Goal: Task Accomplishment & Management: Use online tool/utility

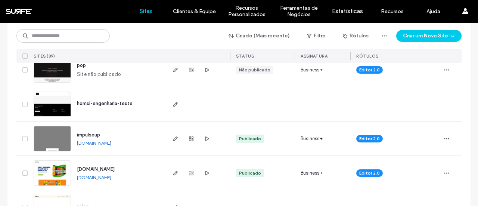
scroll to position [112, 0]
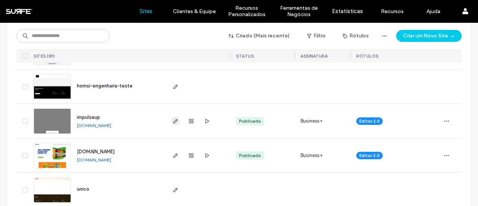
click at [173, 123] on use "button" at bounding box center [175, 121] width 4 height 4
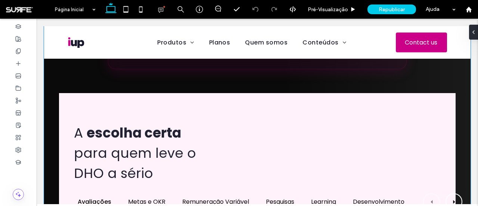
scroll to position [366, 0]
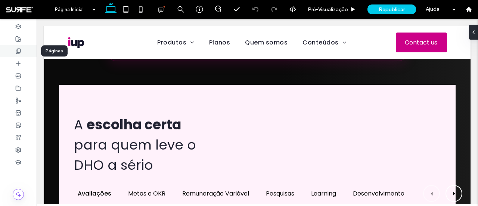
click at [22, 53] on div at bounding box center [18, 51] width 37 height 12
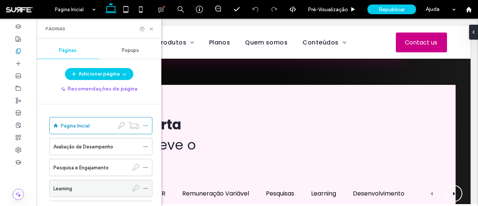
scroll to position [33, 0]
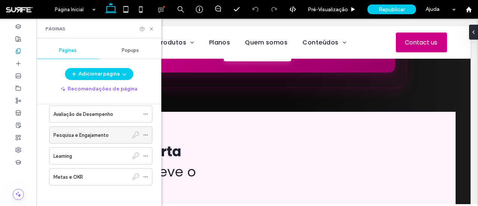
click at [95, 134] on label "Pesquisa e Engajamento" at bounding box center [80, 135] width 55 height 13
click at [150, 28] on icon at bounding box center [152, 29] width 6 height 6
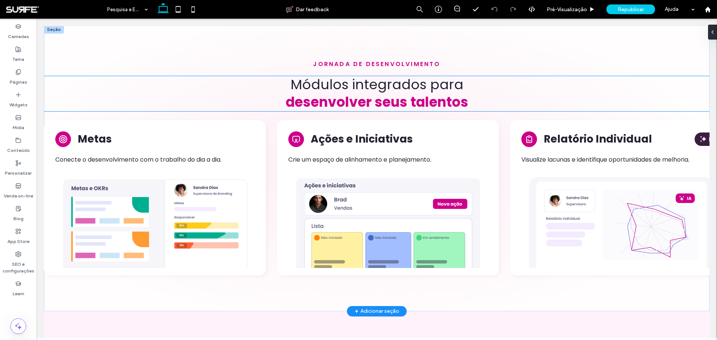
scroll to position [1642, 0]
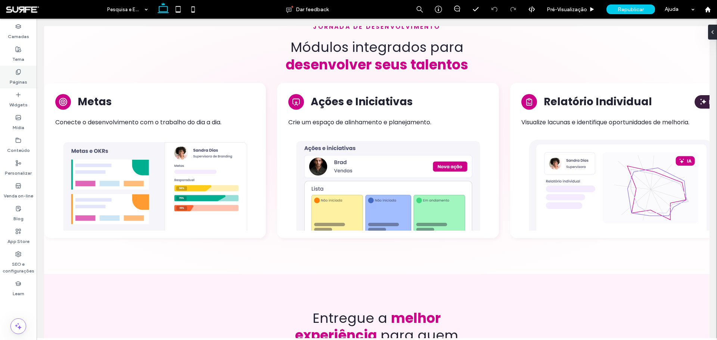
click at [18, 70] on icon at bounding box center [18, 72] width 6 height 6
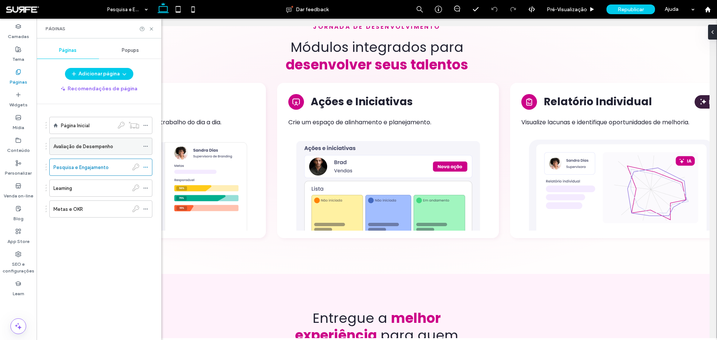
click at [102, 149] on label "Avaliação de Desempenho" at bounding box center [83, 146] width 60 height 13
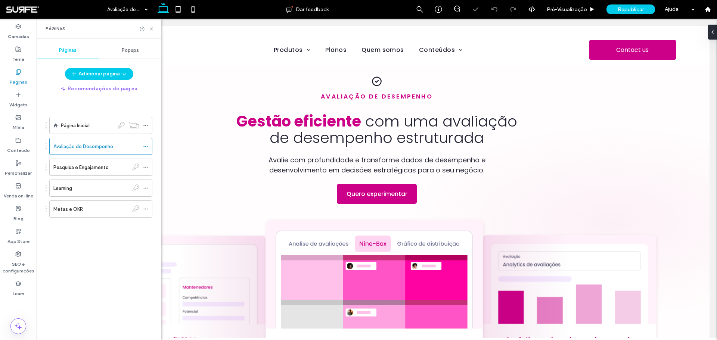
scroll to position [254, 0]
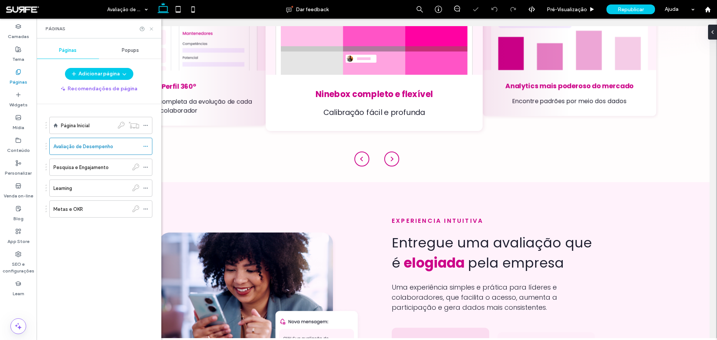
click at [152, 30] on icon at bounding box center [152, 29] width 6 height 6
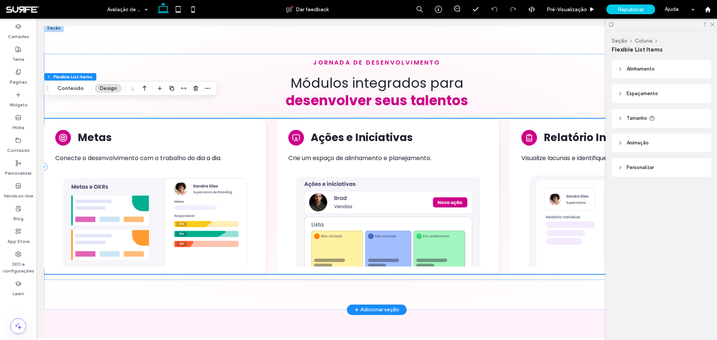
scroll to position [1263, 0]
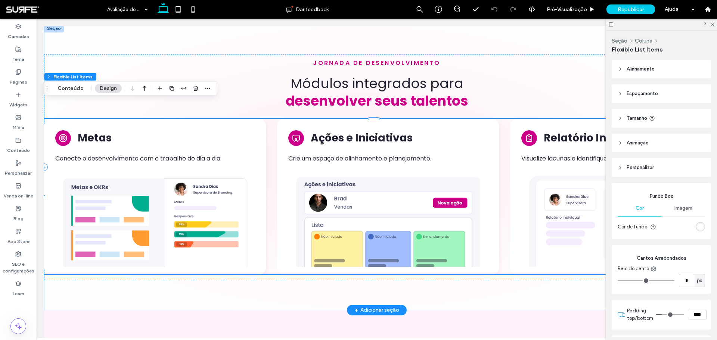
type input "**"
click at [206, 86] on icon "button" at bounding box center [208, 89] width 6 height 6
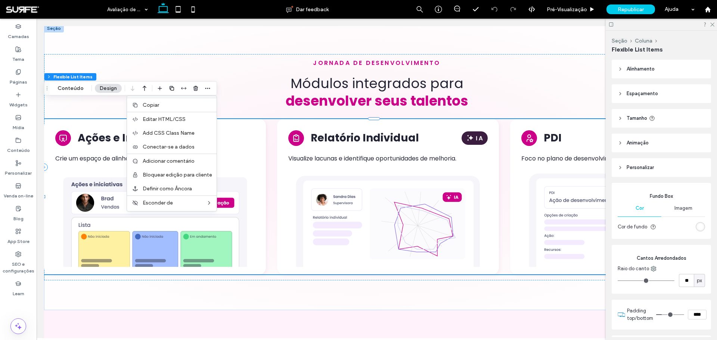
click at [158, 102] on span "Copiar" at bounding box center [151, 105] width 16 height 6
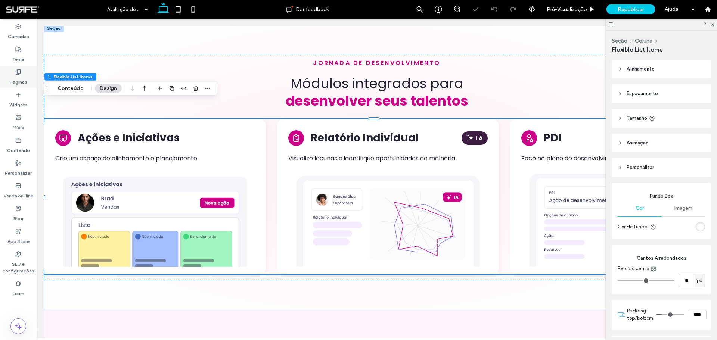
click at [20, 71] on use at bounding box center [18, 71] width 4 height 5
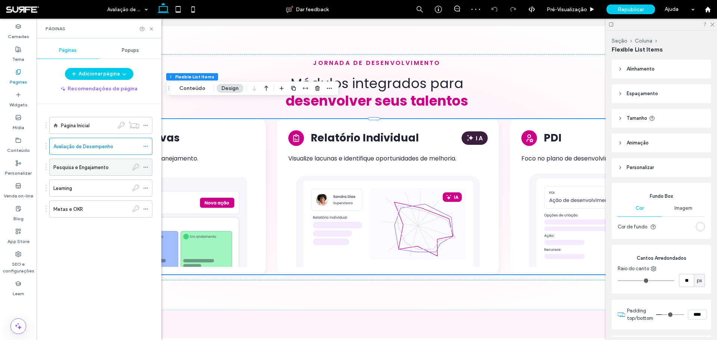
click at [90, 161] on div "Pesquisa e Engajamento" at bounding box center [90, 167] width 75 height 16
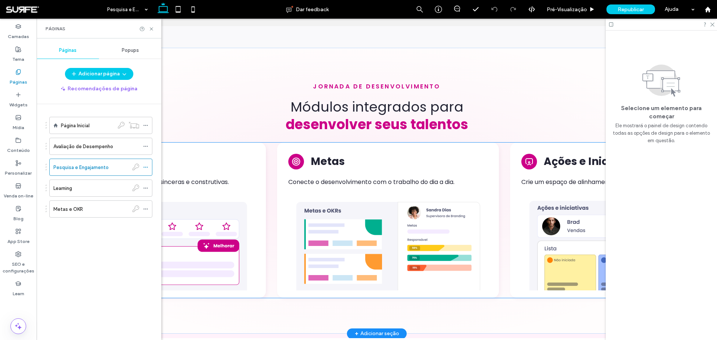
scroll to position [1599, 0]
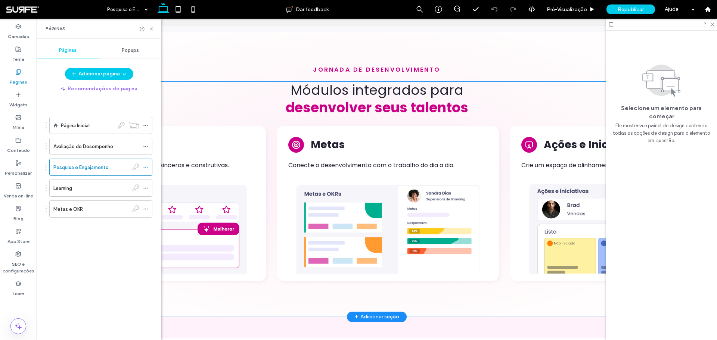
drag, startPoint x: 382, startPoint y: 83, endPoint x: 378, endPoint y: 85, distance: 4.9
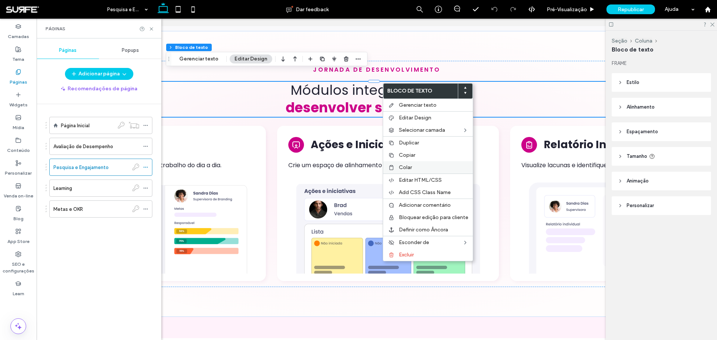
click at [401, 165] on span "Colar" at bounding box center [405, 167] width 13 height 6
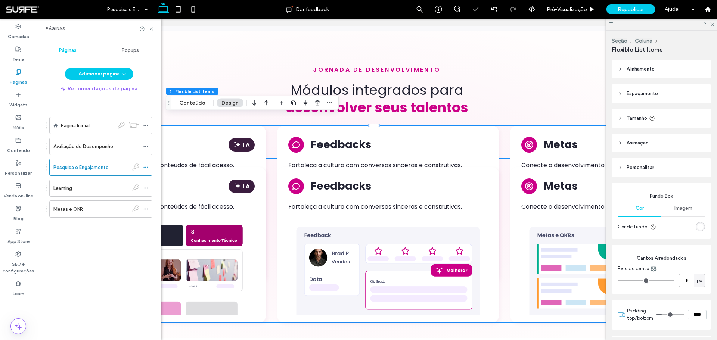
type input "**"
click at [364, 192] on div "Feedbacks Fortaleça a cultura com conversas sinceras e construtivas." at bounding box center [388, 197] width 207 height 45
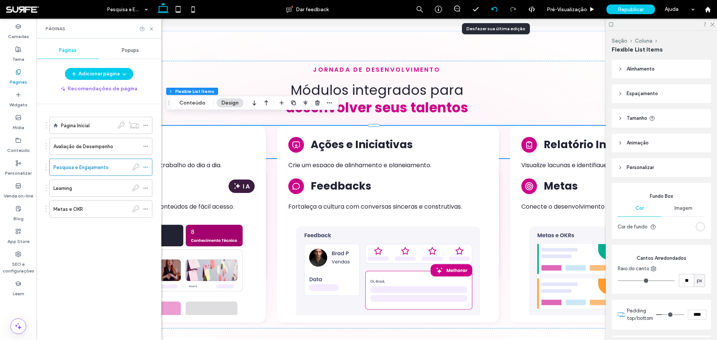
click at [478, 6] on icon at bounding box center [495, 9] width 6 height 6
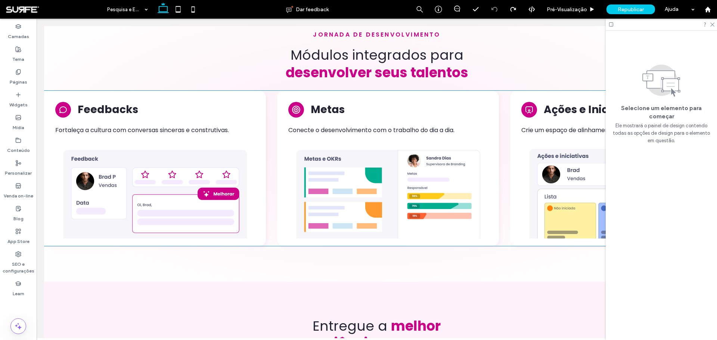
scroll to position [1674, 0]
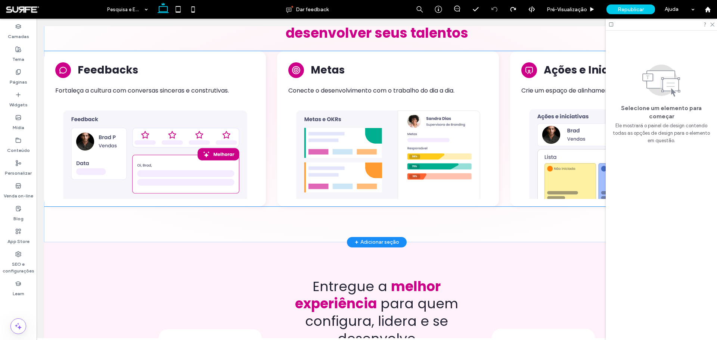
click at [386, 91] on div "Metas Conecte o desenvolvimento com o trabalho do dia a dia." at bounding box center [388, 81] width 207 height 45
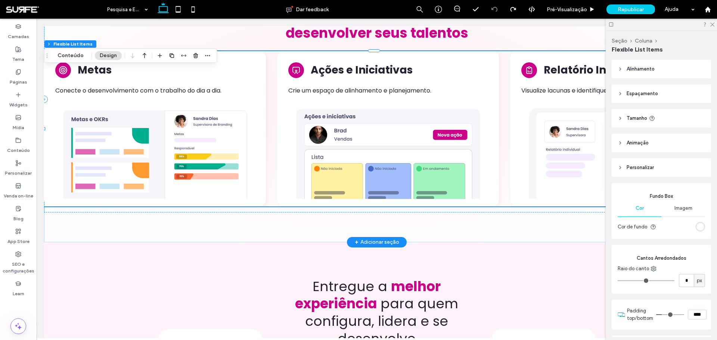
type input "**"
click at [196, 56] on use "button" at bounding box center [196, 55] width 4 height 5
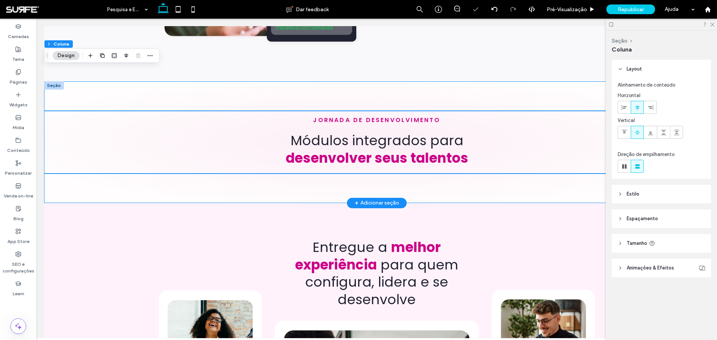
scroll to position [1524, 0]
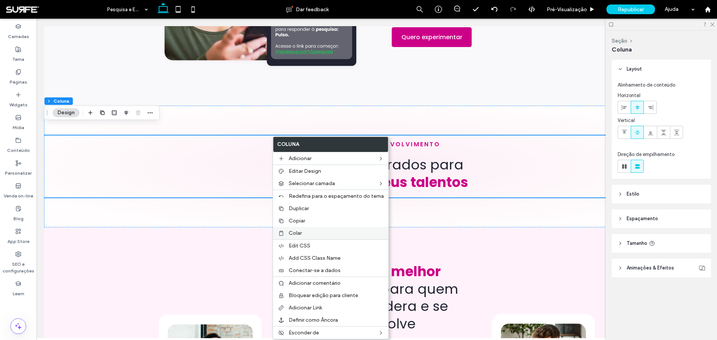
click at [299, 205] on span "Colar" at bounding box center [295, 233] width 13 height 6
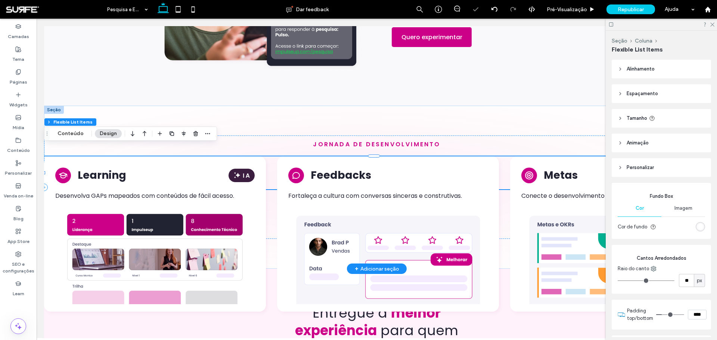
type input "**"
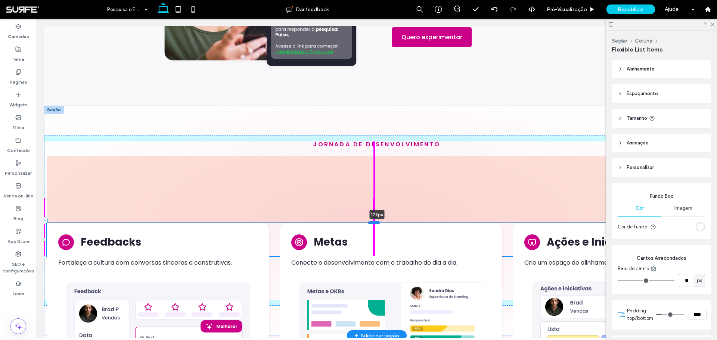
drag, startPoint x: 376, startPoint y: 146, endPoint x: 376, endPoint y: 213, distance: 66.9
click at [376, 205] on div at bounding box center [374, 223] width 12 height 3
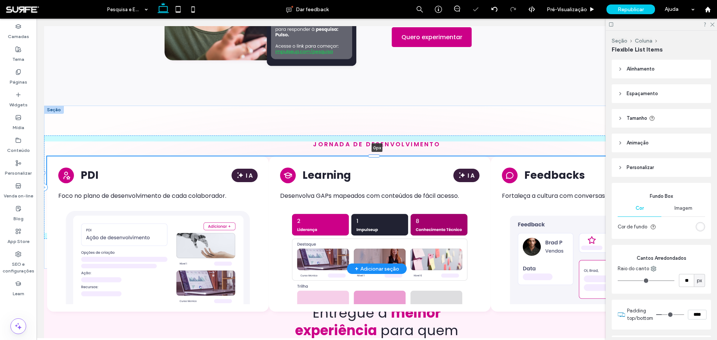
drag, startPoint x: 376, startPoint y: 213, endPoint x: 380, endPoint y: 146, distance: 67.0
click at [44, 157] on div at bounding box center [44, 157] width 0 height 0
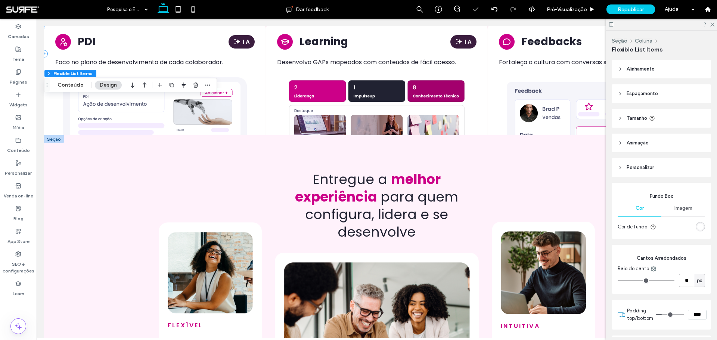
scroll to position [1674, 0]
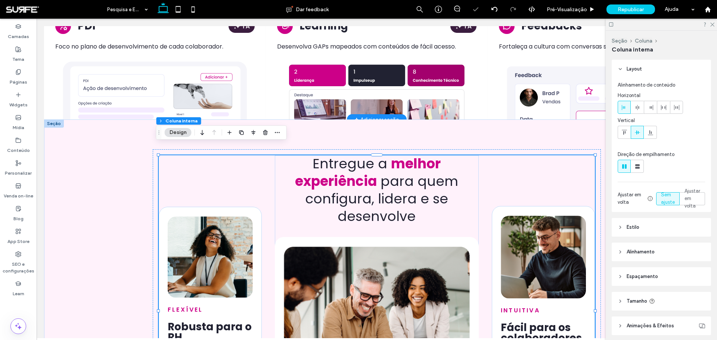
click at [448, 105] on img "2 / 6" at bounding box center [376, 107] width 207 height 95
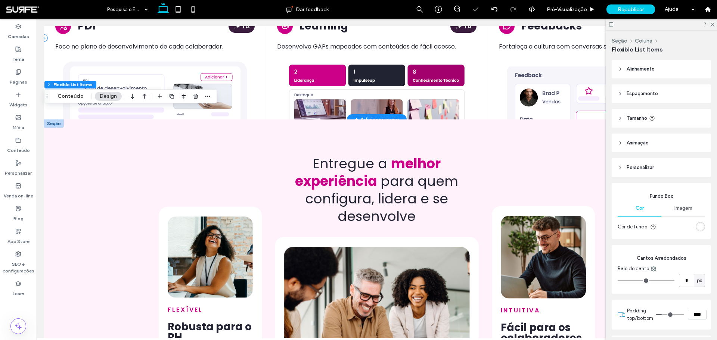
type input "**"
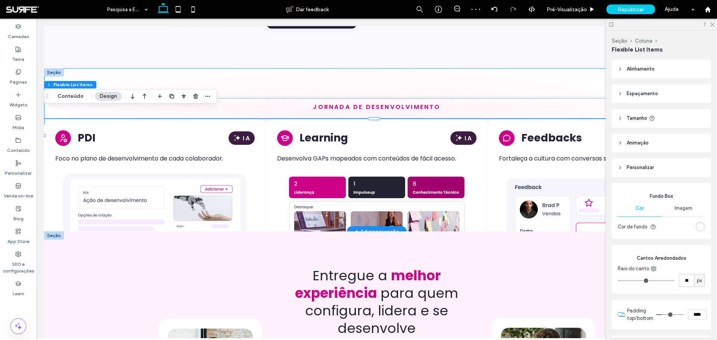
click at [467, 68] on div "jornada de desenvolvimento PDI Foco no plano de desenvolvimento de cada colabor…" at bounding box center [377, 149] width 666 height 163
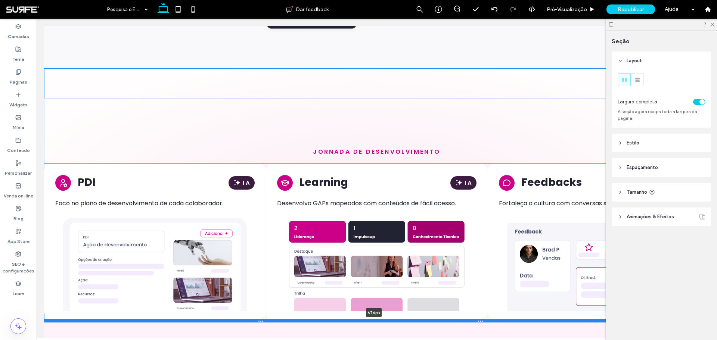
drag, startPoint x: 80, startPoint y: 221, endPoint x: 109, endPoint y: 310, distance: 93.7
click at [109, 205] on div at bounding box center [374, 321] width 660 height 4
type input "***"
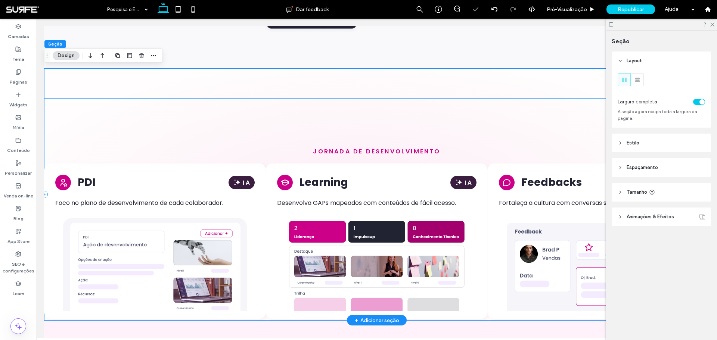
click at [164, 111] on div "jornada de desenvolvimento PDI Foco no plano de desenvolvimento de cada colabor…" at bounding box center [377, 194] width 666 height 192
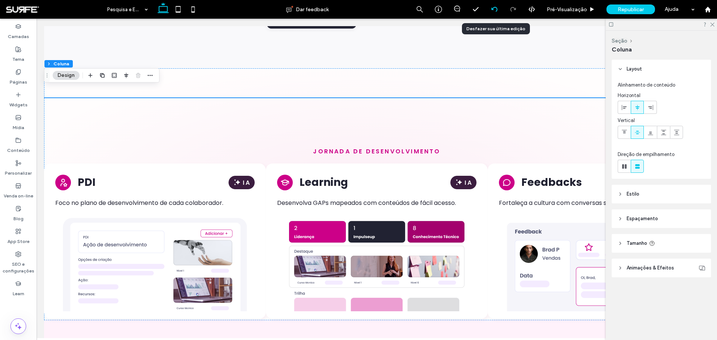
click at [478, 9] on use at bounding box center [494, 9] width 6 height 5
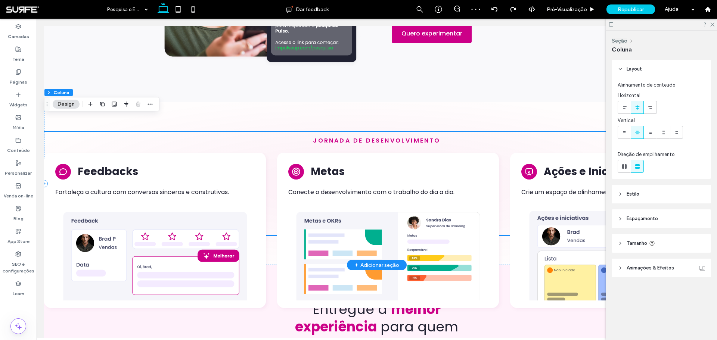
scroll to position [1533, 0]
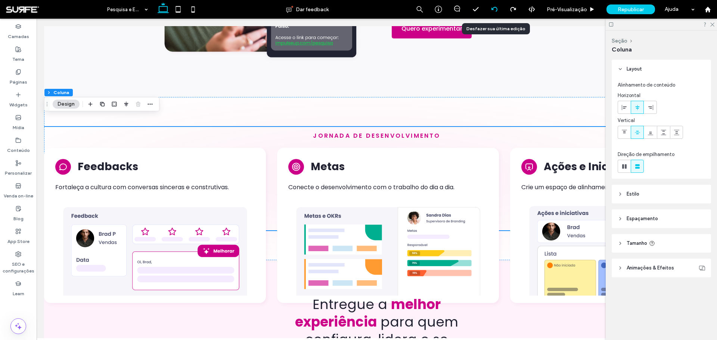
click at [478, 9] on icon at bounding box center [495, 9] width 6 height 6
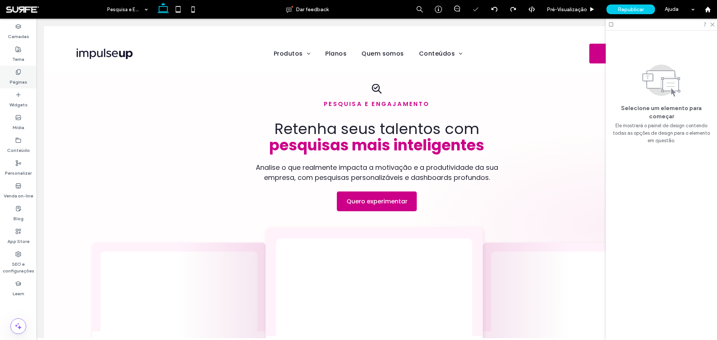
click at [19, 71] on icon at bounding box center [18, 72] width 6 height 6
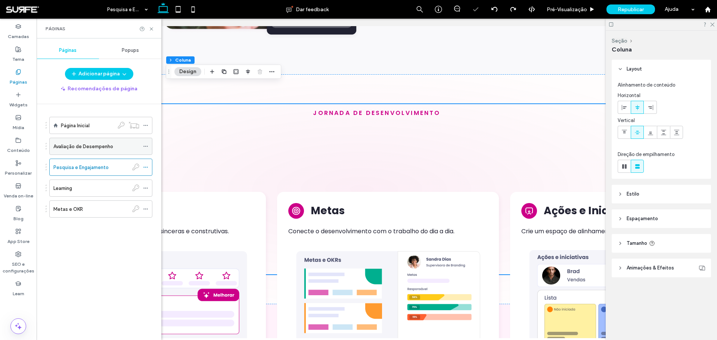
scroll to position [1567, 0]
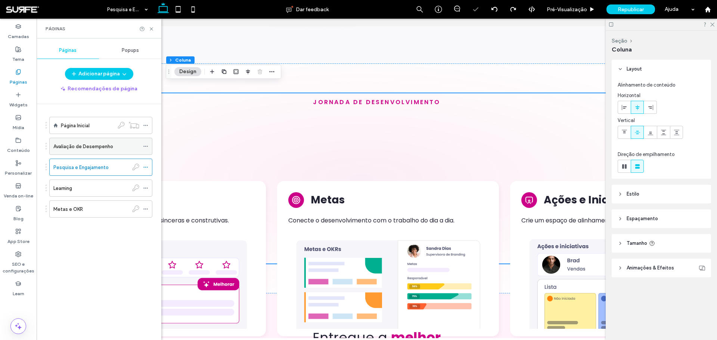
click at [107, 146] on label "Avaliação de Desempenho" at bounding box center [83, 146] width 60 height 13
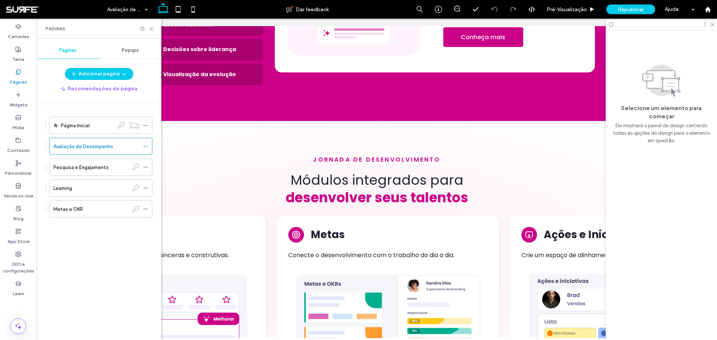
scroll to position [1151, 0]
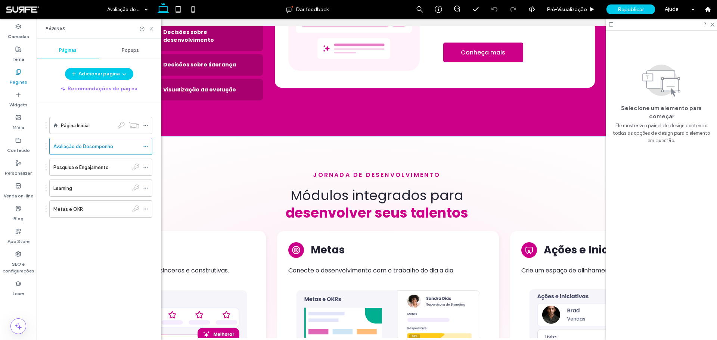
click at [478, 136] on div "jornada de desenvolvimento Módulos integrados par ﻿ a desenvolver seus talentos…" at bounding box center [377, 279] width 666 height 286
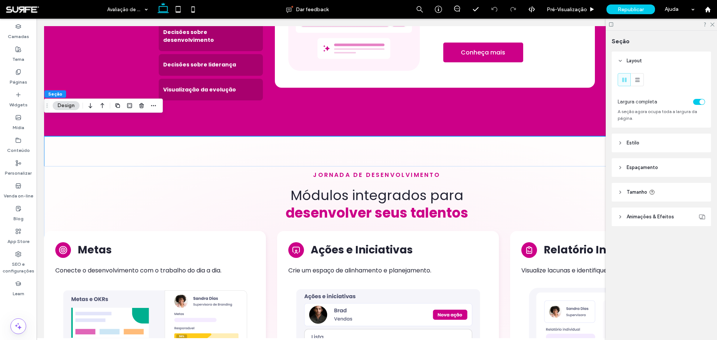
click at [147, 102] on div at bounding box center [135, 105] width 45 height 13
click at [153, 103] on icon "button" at bounding box center [154, 106] width 6 height 6
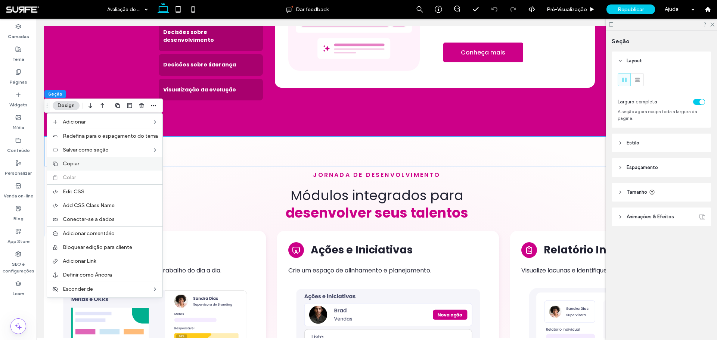
click at [73, 161] on span "Copiar" at bounding box center [71, 164] width 16 height 6
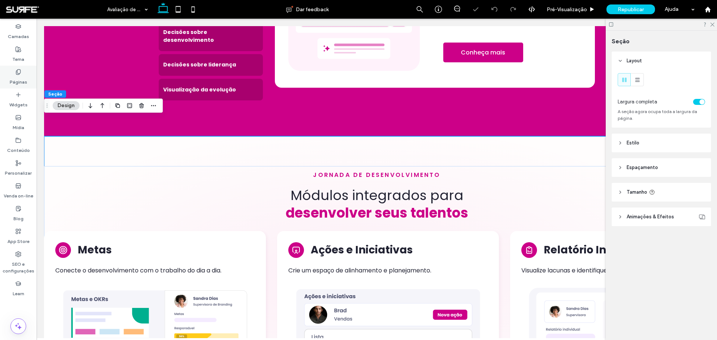
click at [22, 74] on div "Páginas" at bounding box center [18, 77] width 37 height 23
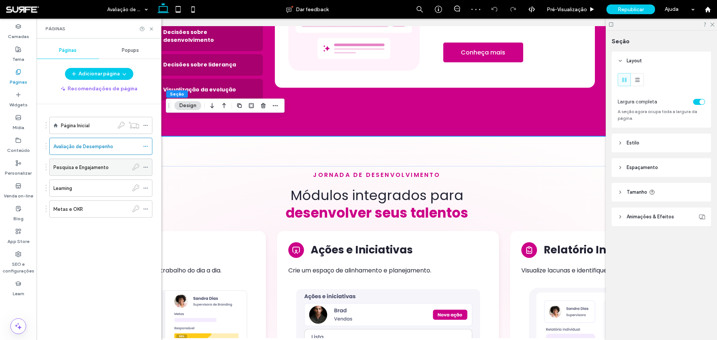
click at [103, 167] on label "Pesquisa e Engajamento" at bounding box center [80, 167] width 55 height 13
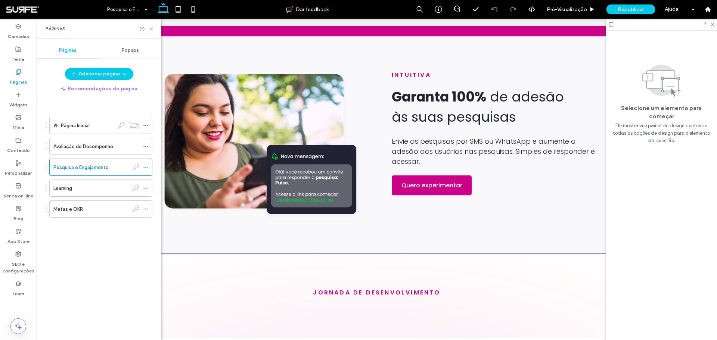
scroll to position [1487, 0]
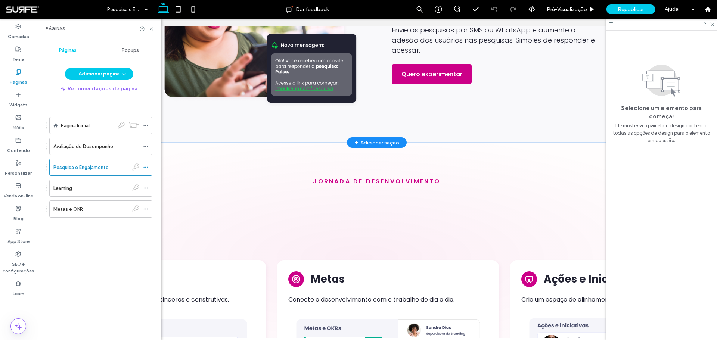
drag, startPoint x: 406, startPoint y: 115, endPoint x: 402, endPoint y: 112, distance: 5.4
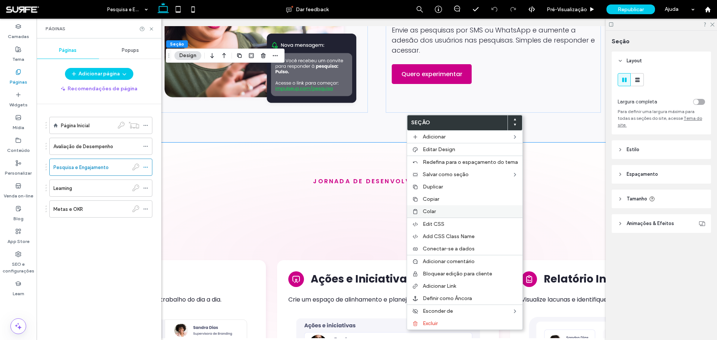
click at [426, 205] on span "Colar" at bounding box center [429, 211] width 13 height 6
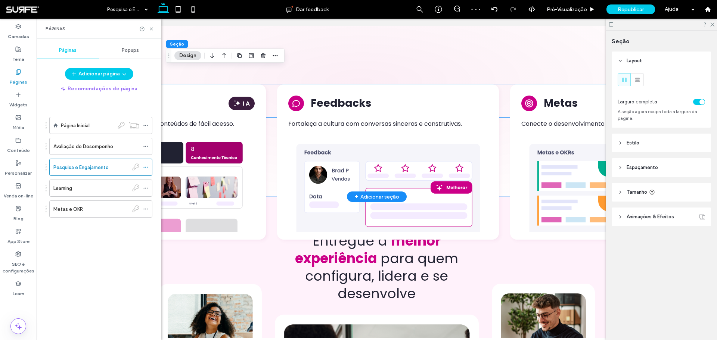
scroll to position [1786, 0]
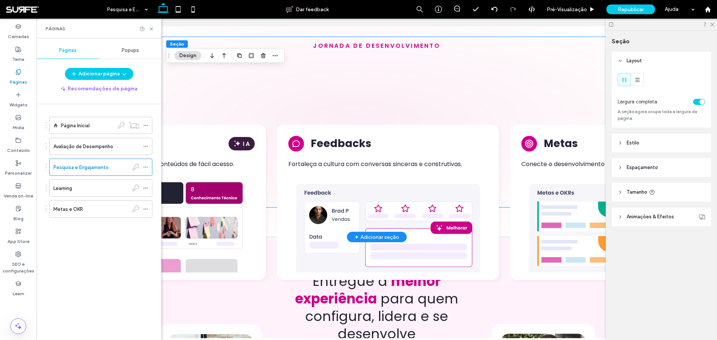
click at [369, 89] on div "jornada de desenvolvimento PDI Foco no plano de desenvolvimento de cada colabor…" at bounding box center [377, 122] width 666 height 170
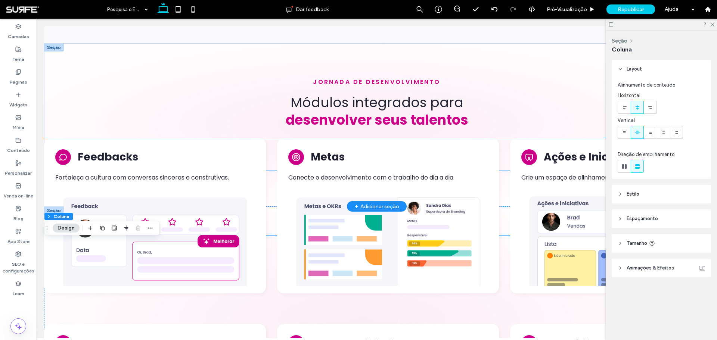
scroll to position [1562, 0]
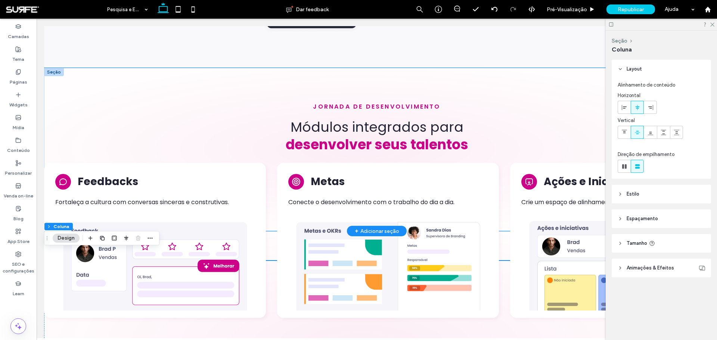
click at [476, 74] on div "jornada de desenvolvimento Módulos integrados par ﻿ a desenvolver seus talentos…" at bounding box center [377, 149] width 666 height 163
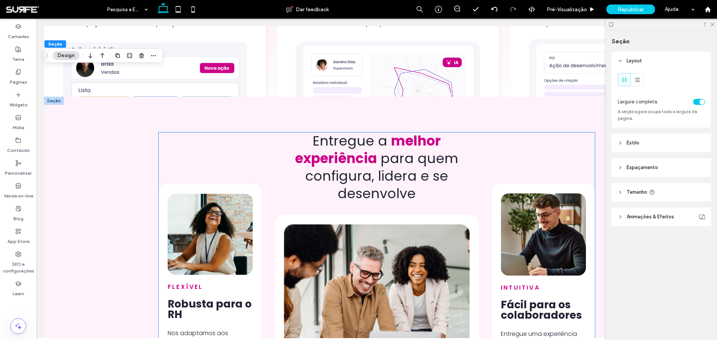
scroll to position [1973, 0]
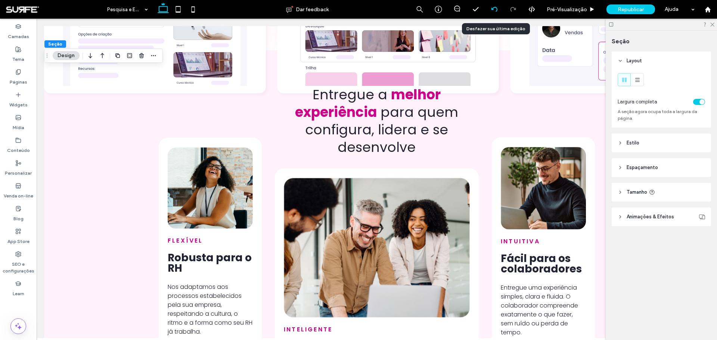
click at [478, 8] on icon at bounding box center [495, 9] width 6 height 6
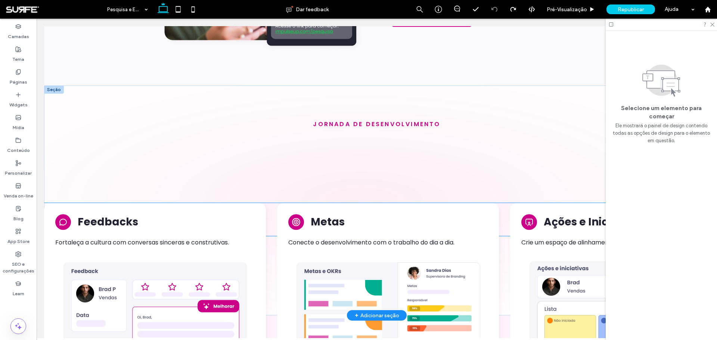
scroll to position [1599, 0]
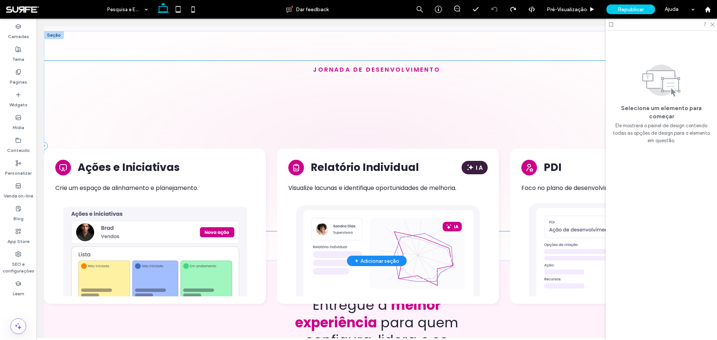
click at [434, 126] on div "jornada de desenvolvimento Learning Desenvolva GAPs mapeados com conteúdos de f…" at bounding box center [377, 146] width 666 height 170
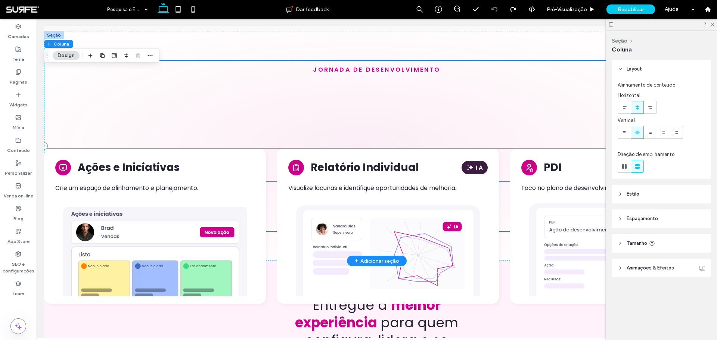
click at [434, 158] on div "Learning Desenvolva GAPs mapeados com conteúdos de fácil acesso. Feedbacks Fort…" at bounding box center [377, 226] width 666 height 155
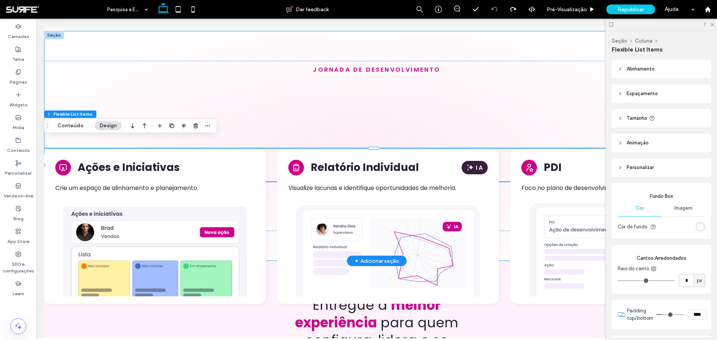
type input "**"
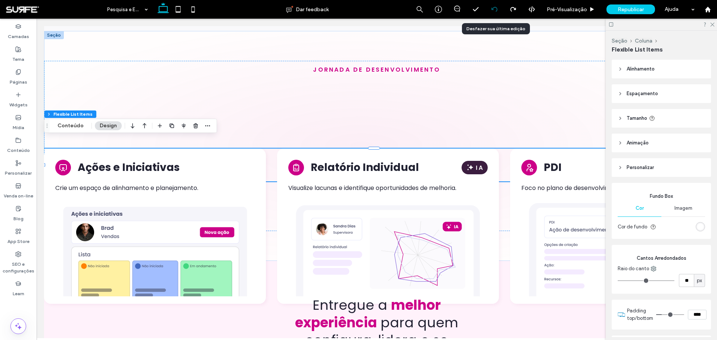
click at [478, 6] on div at bounding box center [494, 9] width 19 height 19
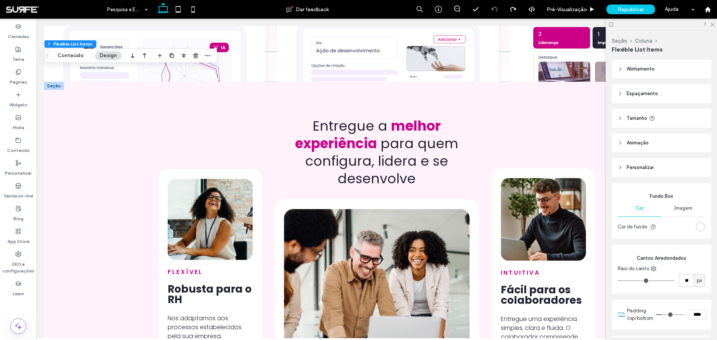
scroll to position [1562, 0]
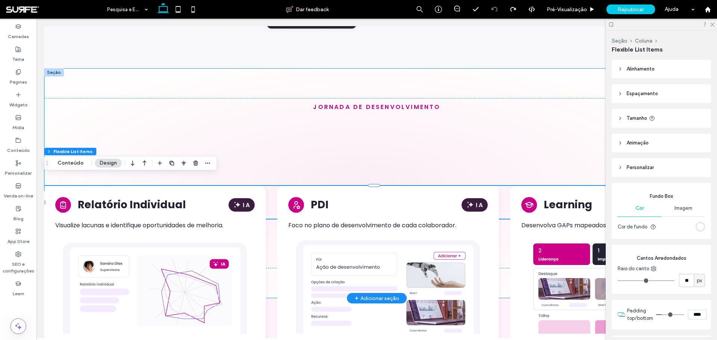
click at [305, 68] on div "jornada de desenvolvimento Feedbacks Fortaleça a cultura com conversas sinceras…" at bounding box center [377, 183] width 666 height 230
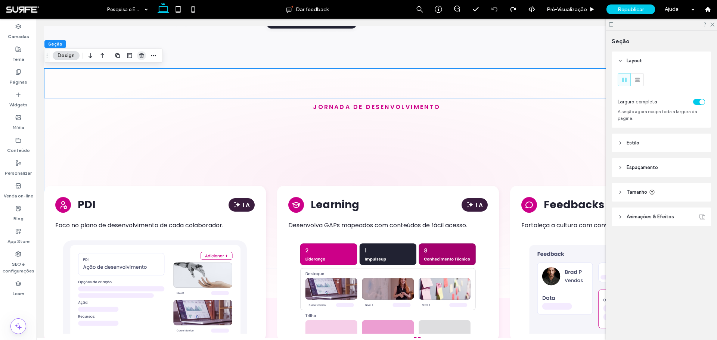
click at [140, 57] on icon "button" at bounding box center [142, 56] width 6 height 6
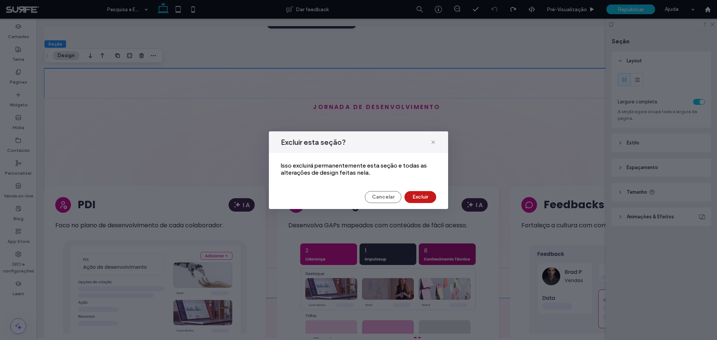
click at [413, 195] on button "Excluir" at bounding box center [421, 197] width 32 height 12
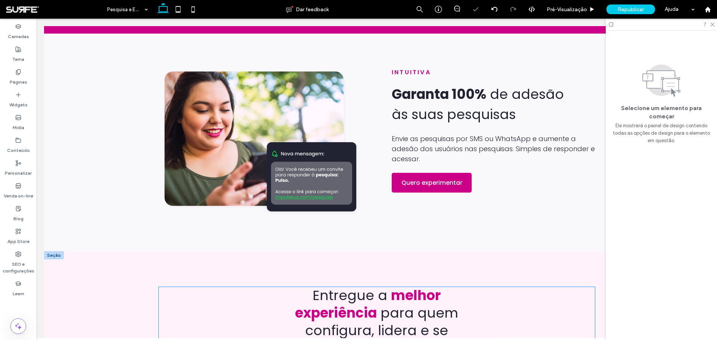
scroll to position [1375, 0]
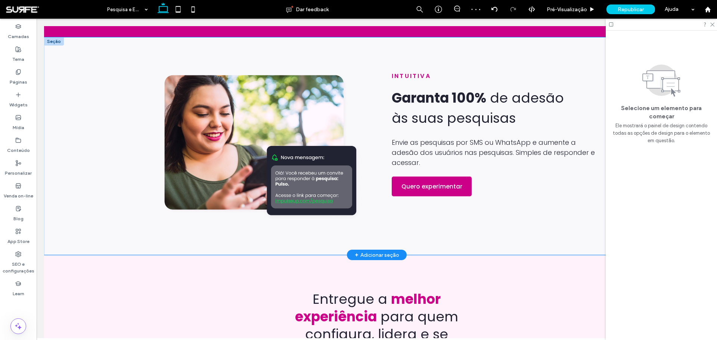
click at [70, 205] on div "intuitiva Garanta 100% de adesão às suas pesquisas Envie as pesquisas por SMS o…" at bounding box center [377, 146] width 666 height 218
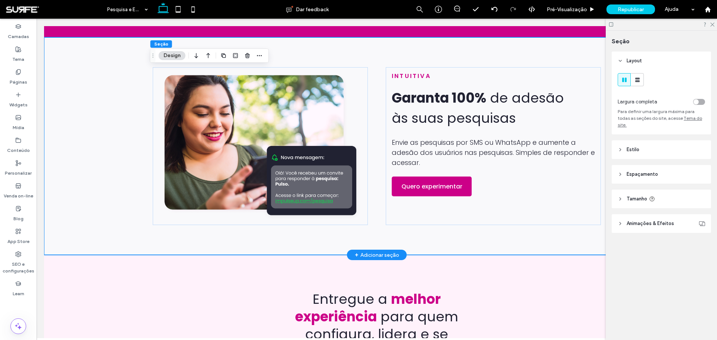
click at [366, 205] on div "+ Adicionar seção" at bounding box center [377, 255] width 44 height 8
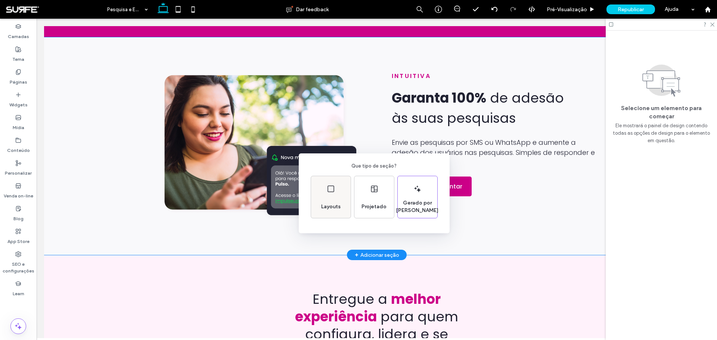
click at [334, 200] on div "Layouts" at bounding box center [330, 207] width 25 height 16
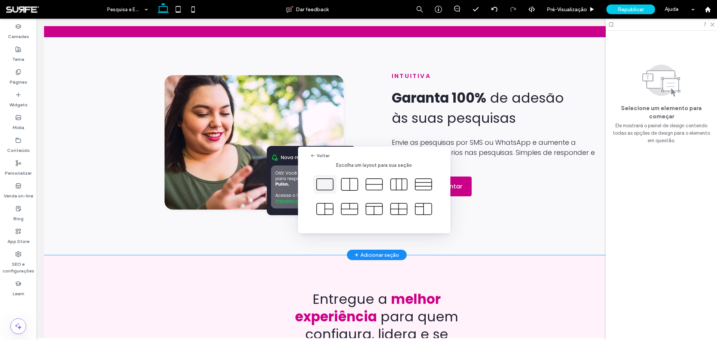
click at [331, 185] on icon at bounding box center [325, 184] width 19 height 19
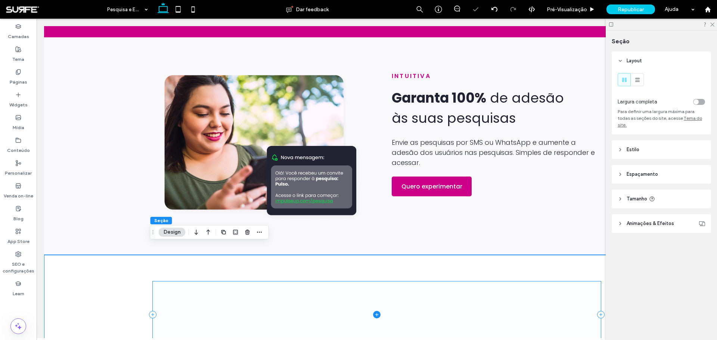
click at [323, 205] on span at bounding box center [377, 315] width 448 height 66
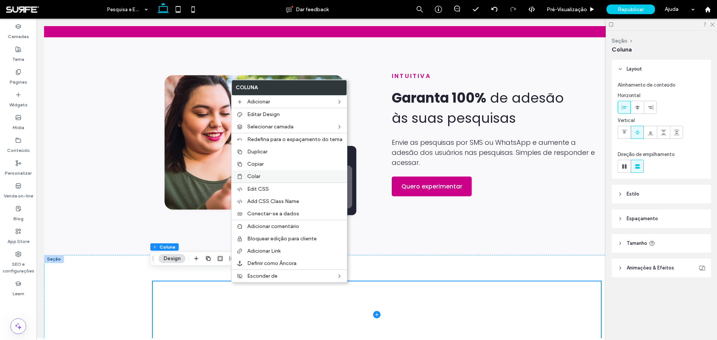
click at [243, 176] on div at bounding box center [239, 177] width 7 height 6
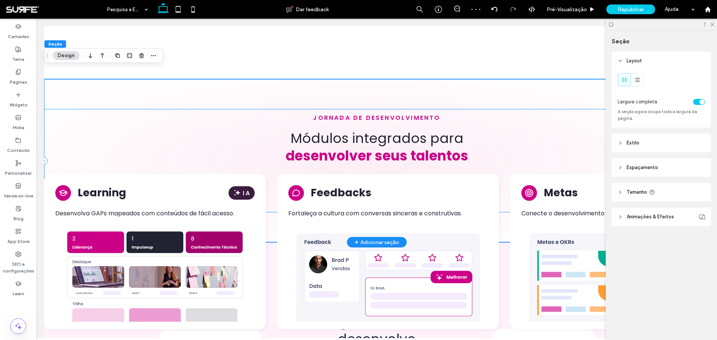
scroll to position [1657, 0]
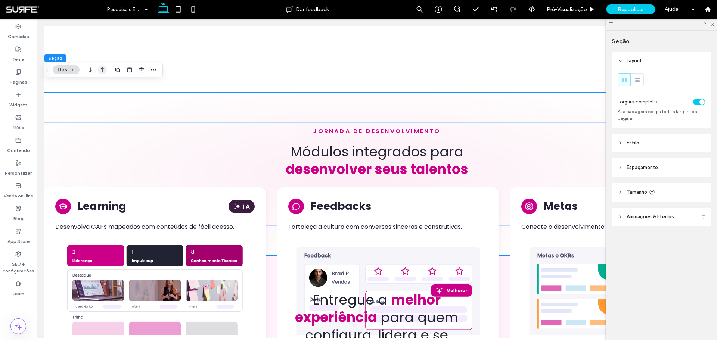
click at [102, 70] on icon "button" at bounding box center [102, 69] width 9 height 13
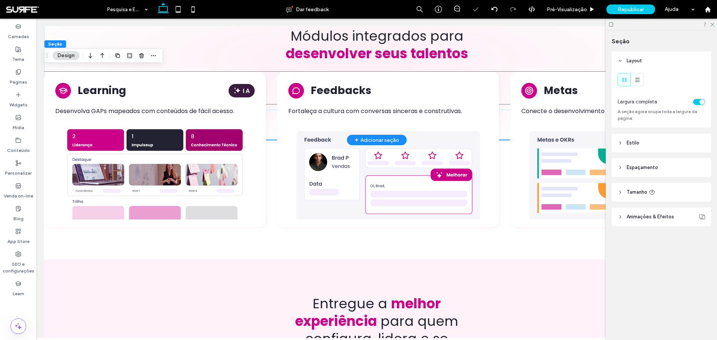
scroll to position [1675, 0]
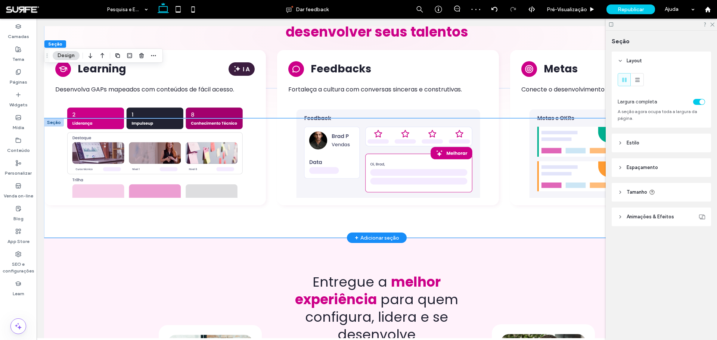
click at [270, 118] on div at bounding box center [377, 178] width 448 height 120
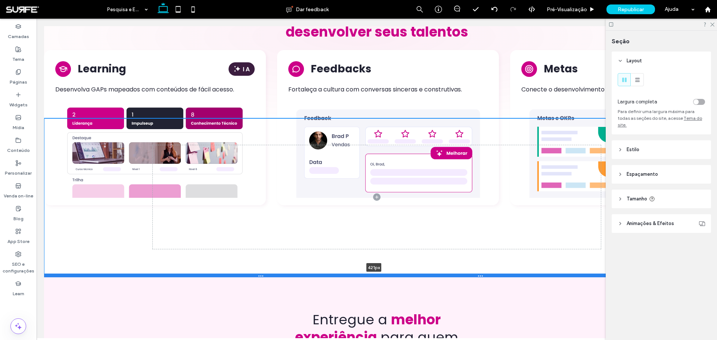
drag, startPoint x: 418, startPoint y: 227, endPoint x: 426, endPoint y: 263, distance: 37.5
click at [426, 205] on div at bounding box center [374, 276] width 660 height 4
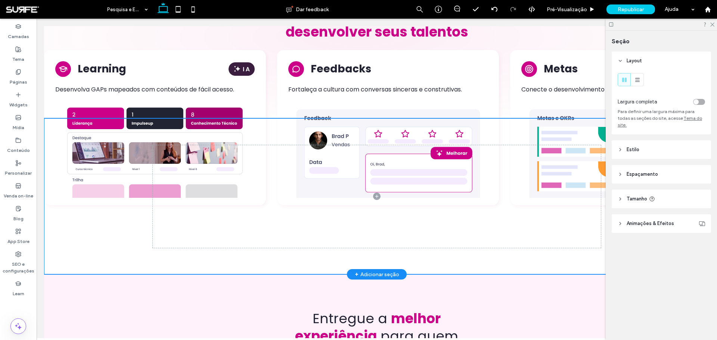
type input "***"
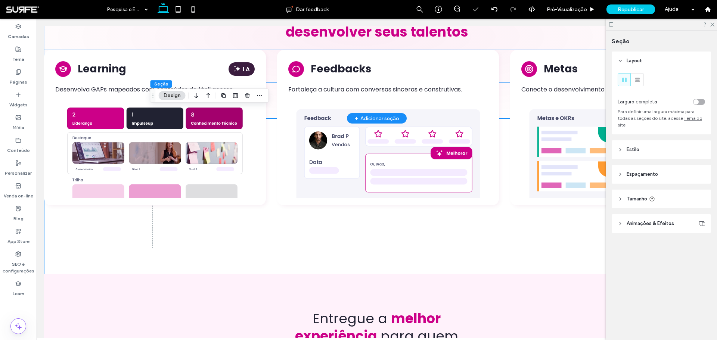
click at [247, 50] on div "Learning Desenvolva GAPs mapeados com conteúdos de fácil acesso." at bounding box center [155, 127] width 222 height 155
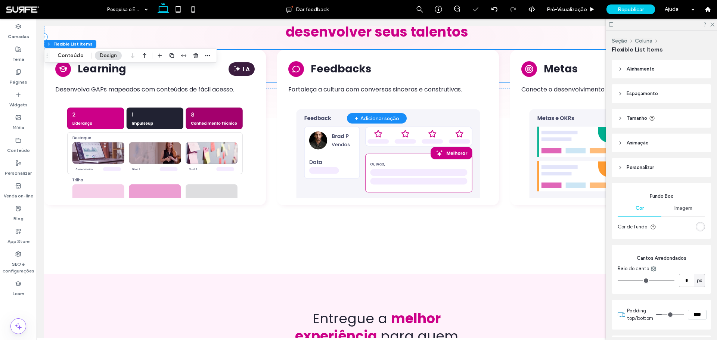
type input "**"
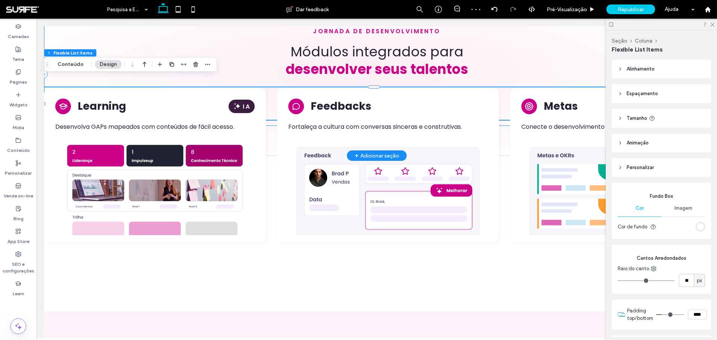
click at [373, 75] on div "jornada de desenvolvimento Módulos integrados par ﻿ a desenvolver seus talentos…" at bounding box center [377, 73] width 666 height 103
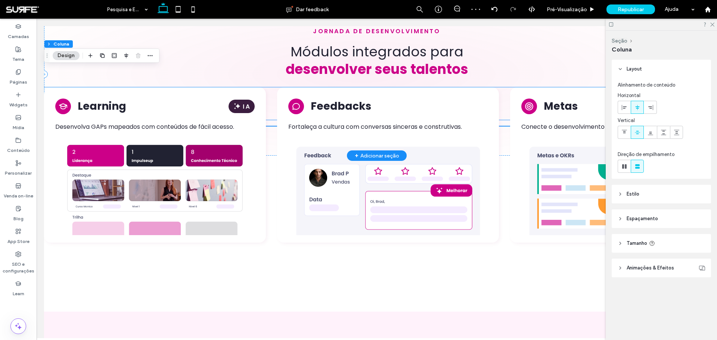
click at [378, 87] on div "Feedbacks Fortaleça a cultura com conversas sinceras e construtivas." at bounding box center [388, 164] width 222 height 155
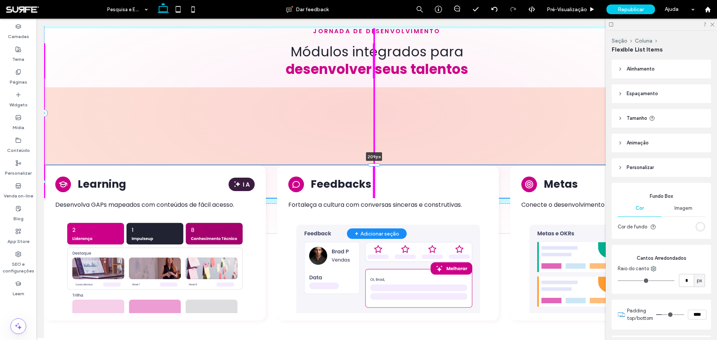
type input "**"
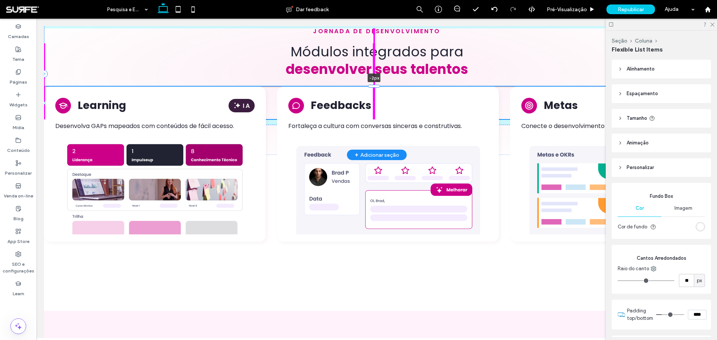
drag, startPoint x: 376, startPoint y: 86, endPoint x: 375, endPoint y: 74, distance: 11.6
click at [375, 85] on div at bounding box center [374, 86] width 12 height 3
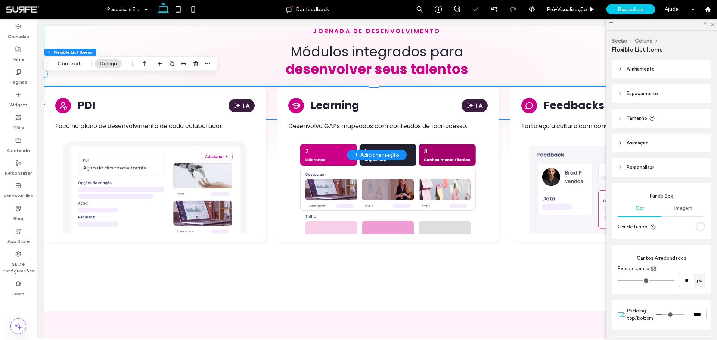
click at [270, 120] on div at bounding box center [374, 120] width 660 height 0
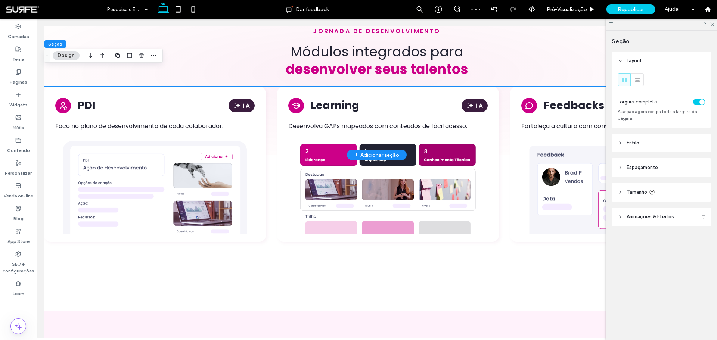
click at [271, 106] on div "PDI Foco no plano de desenvolvimento de cada colaborador. Learning Desenvolva G…" at bounding box center [377, 164] width 666 height 155
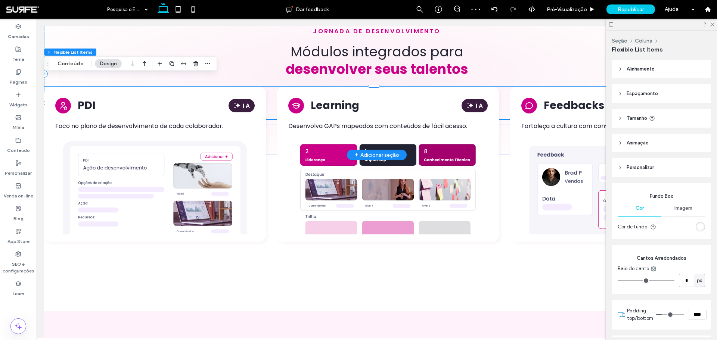
type input "**"
click at [21, 145] on label "Conteúdo" at bounding box center [18, 148] width 23 height 10
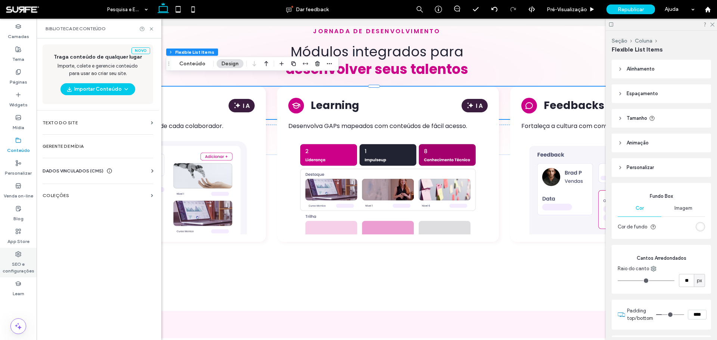
click at [20, 205] on label "SEO e configurações" at bounding box center [18, 265] width 37 height 17
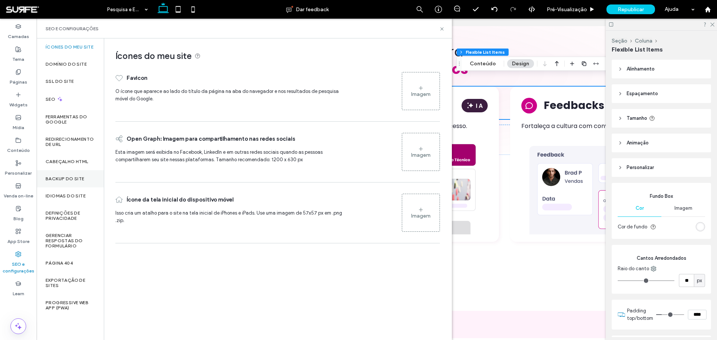
click at [73, 179] on label "Backup do Site" at bounding box center [65, 178] width 39 height 5
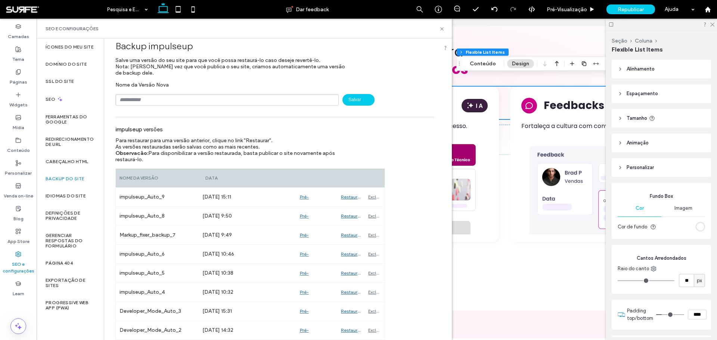
scroll to position [0, 0]
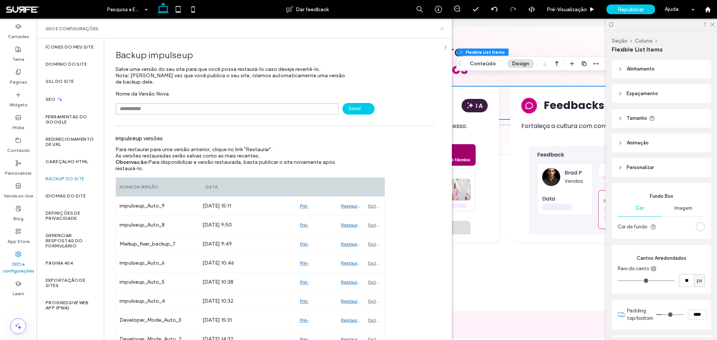
click at [441, 28] on icon at bounding box center [442, 29] width 6 height 6
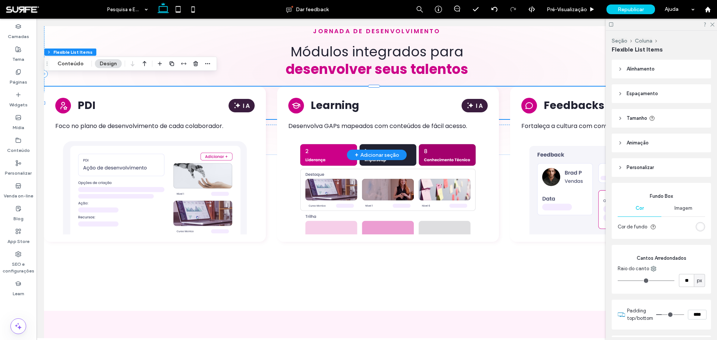
click at [273, 120] on div at bounding box center [374, 120] width 660 height 0
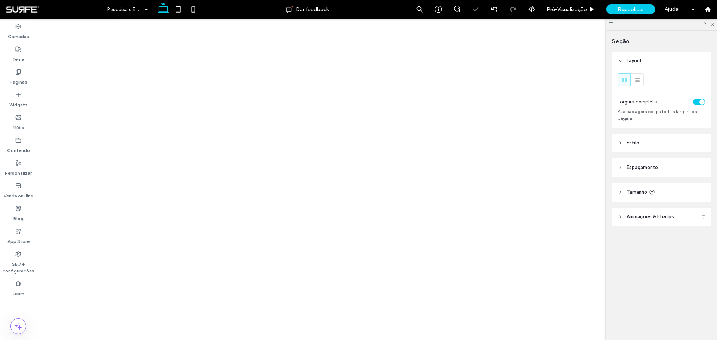
type input "***"
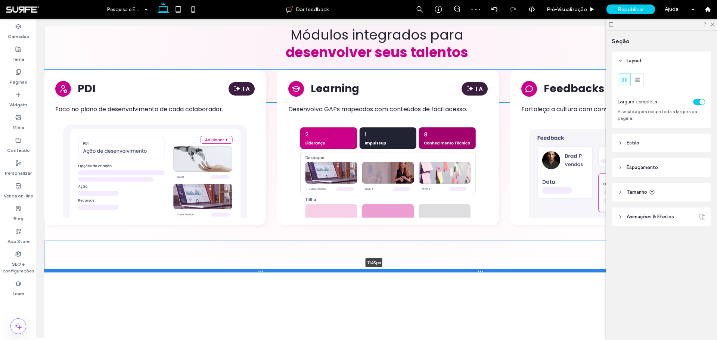
drag, startPoint x: 272, startPoint y: 169, endPoint x: 270, endPoint y: 260, distance: 91.2
click at [270, 269] on div at bounding box center [374, 271] width 660 height 4
type input "****"
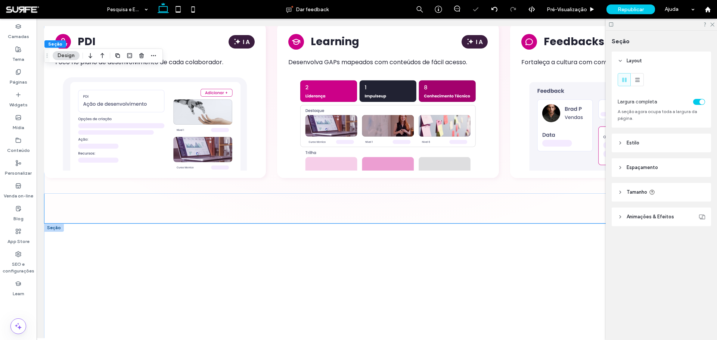
scroll to position [1974, 0]
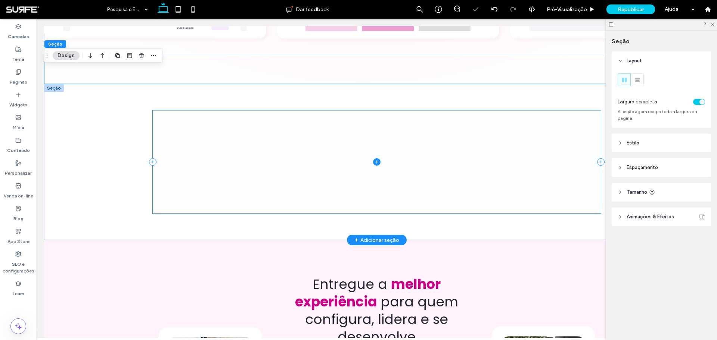
click at [330, 154] on span at bounding box center [377, 162] width 448 height 103
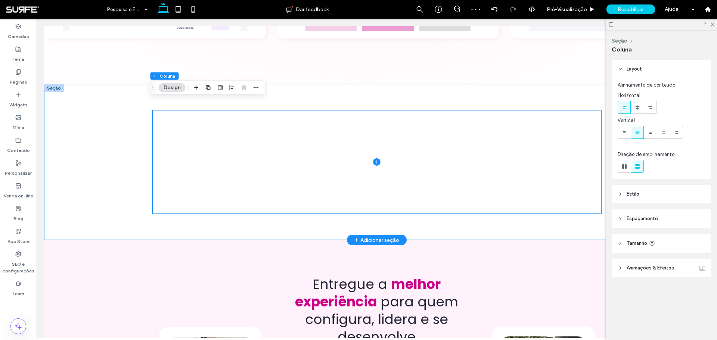
click at [89, 92] on div at bounding box center [377, 162] width 666 height 156
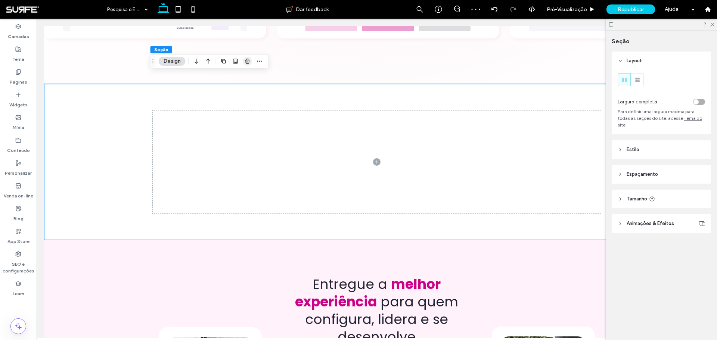
click at [250, 59] on icon "button" at bounding box center [248, 61] width 6 height 6
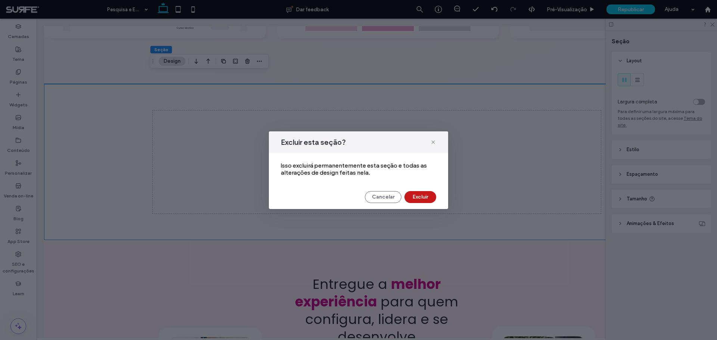
click at [424, 196] on button "Excluir" at bounding box center [421, 197] width 32 height 12
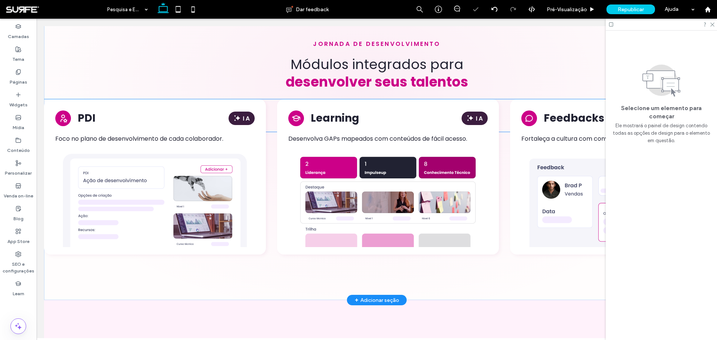
scroll to position [1712, 0]
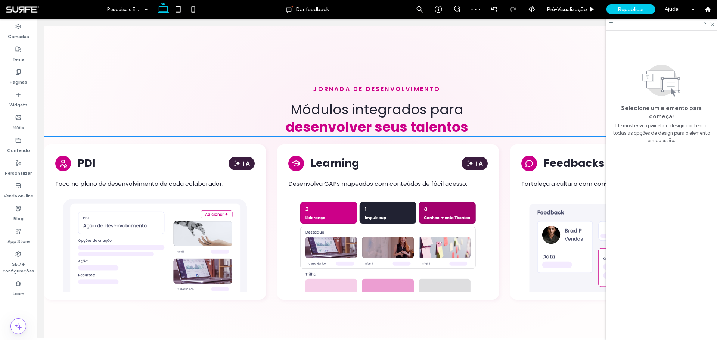
click at [383, 118] on strong "desenvolver seus talentos" at bounding box center [377, 127] width 183 height 19
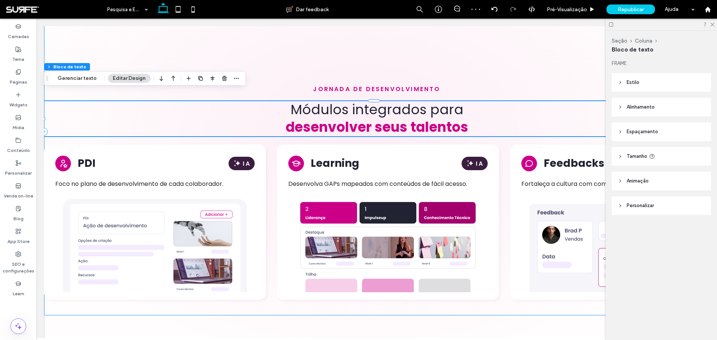
click at [268, 132] on div "jornada de desenvolvimento Módulos integrados par ﻿ a desenvolver seus talentos…" at bounding box center [377, 132] width 666 height 368
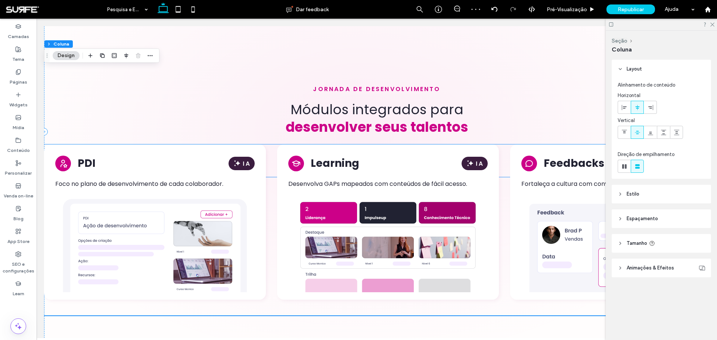
click at [268, 145] on div "PDI Foco no plano de desenvolvimento de cada colaborador. Learning Desenvolva G…" at bounding box center [377, 222] width 666 height 155
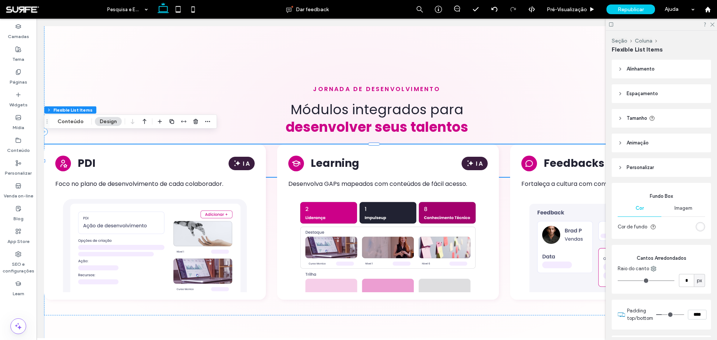
type input "**"
click at [274, 177] on div at bounding box center [374, 177] width 660 height 0
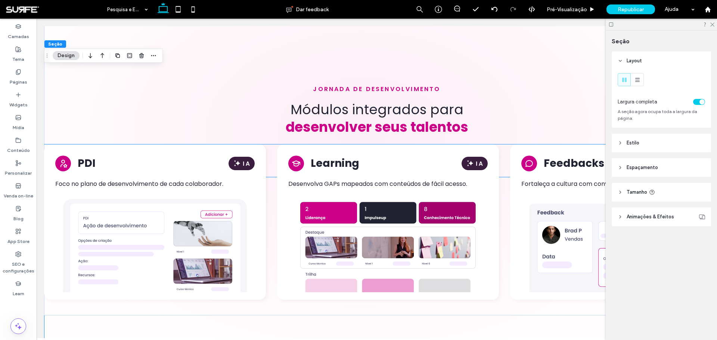
click at [273, 145] on div "PDI Foco no plano de desenvolvimento de cada colaborador. Learning Desenvolva G…" at bounding box center [377, 222] width 666 height 155
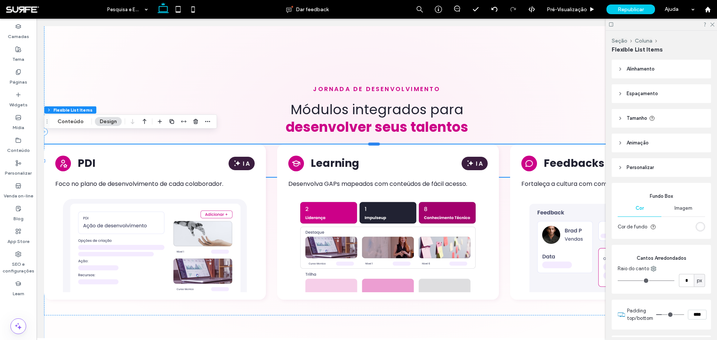
type input "**"
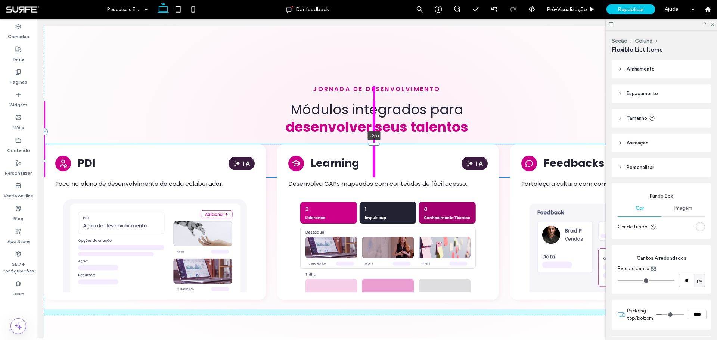
drag, startPoint x: 375, startPoint y: 134, endPoint x: 381, endPoint y: 134, distance: 5.6
click at [381, 134] on div "jornada de desenvolvimento Módulos integrados par ﻿ a desenvolver seus talentos…" at bounding box center [377, 132] width 666 height 428
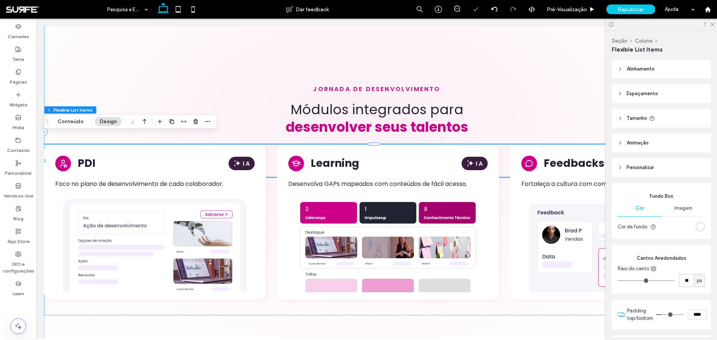
click at [272, 165] on div "PDI Foco no plano de desenvolvimento de cada colaborador. Learning Desenvolva G…" at bounding box center [377, 222] width 666 height 155
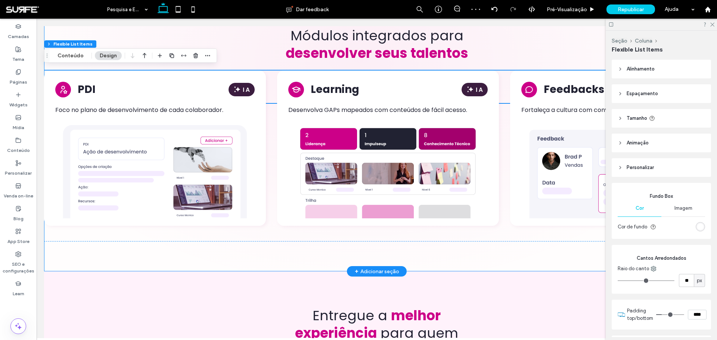
scroll to position [1787, 0]
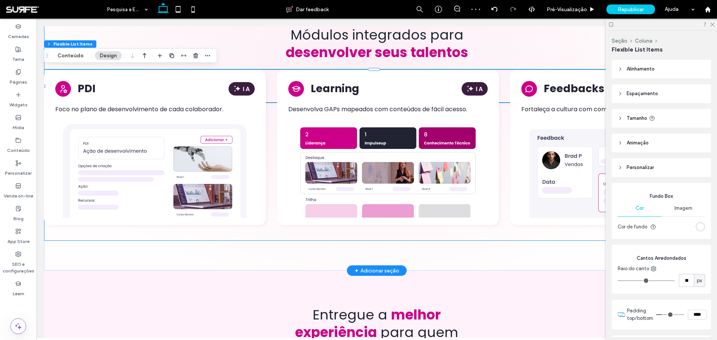
click at [308, 224] on div "jornada de desenvolvimento Módulos integrados par ﻿ a desenvolver seus talentos…" at bounding box center [377, 57] width 666 height 368
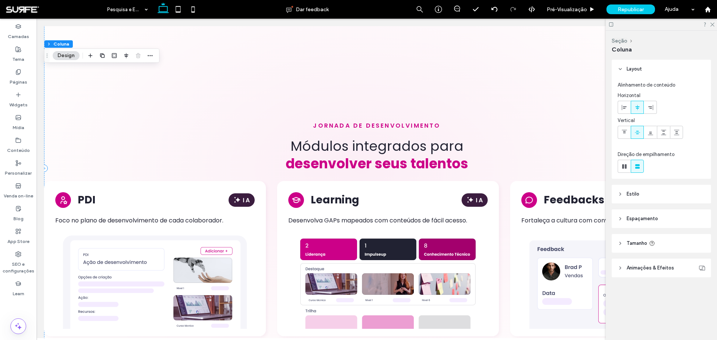
scroll to position [1675, 0]
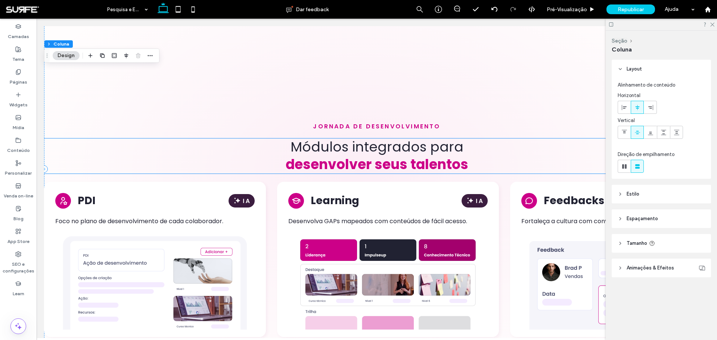
click at [358, 160] on strong "desenvolver seus talentos" at bounding box center [377, 164] width 183 height 19
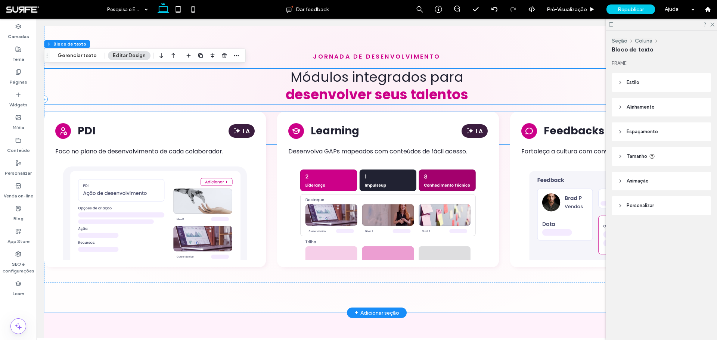
scroll to position [1750, 0]
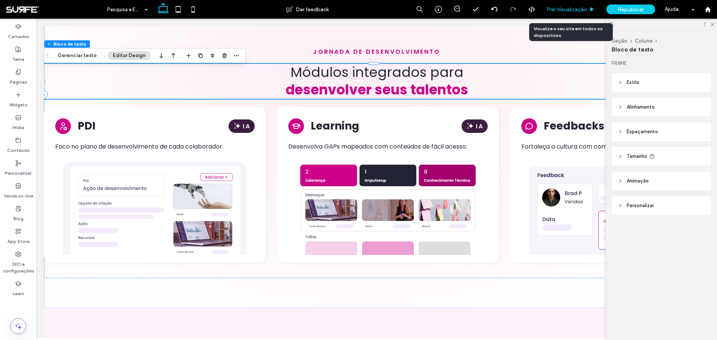
drag, startPoint x: 565, startPoint y: 9, endPoint x: 505, endPoint y: 47, distance: 70.8
click at [565, 9] on span "Pré-Visualizaçāo" at bounding box center [567, 9] width 40 height 6
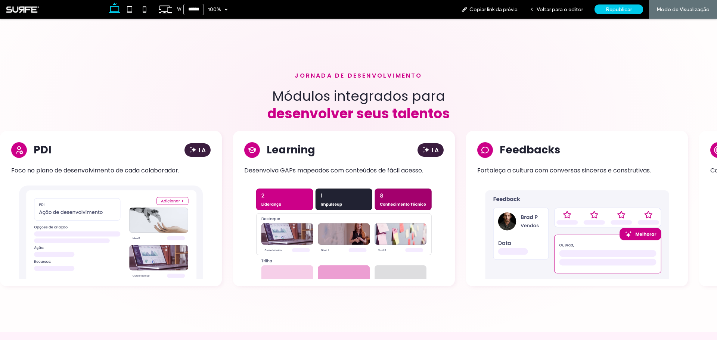
scroll to position [1680, 0]
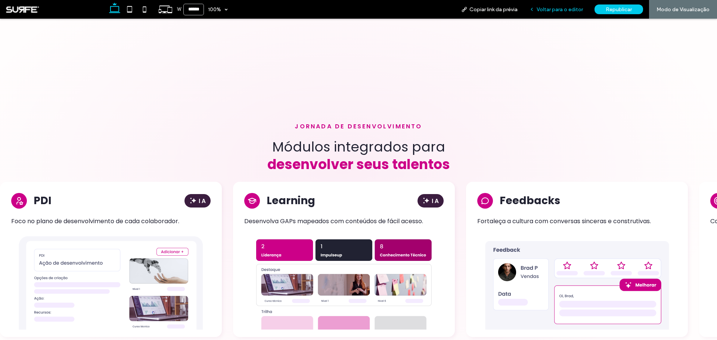
click at [547, 10] on span "Voltar para o editor" at bounding box center [560, 9] width 46 height 6
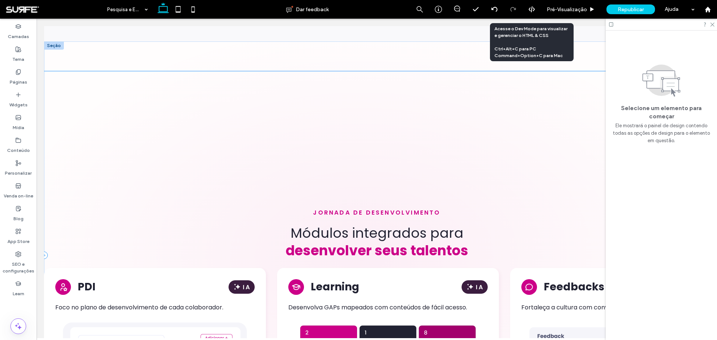
scroll to position [1563, 0]
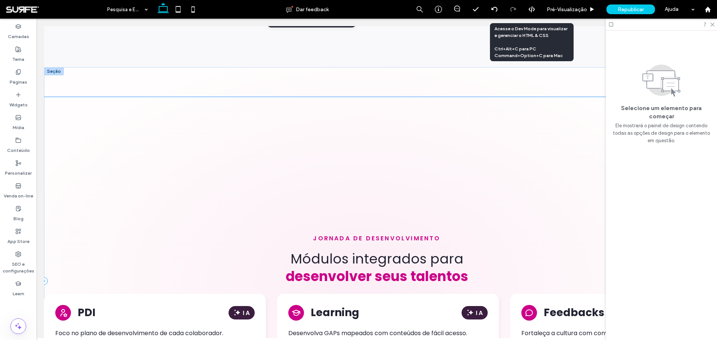
click at [344, 144] on div "jornada de desenvolvimento Módulos integrados par ﻿ a desenvolver seus talentos…" at bounding box center [377, 281] width 666 height 368
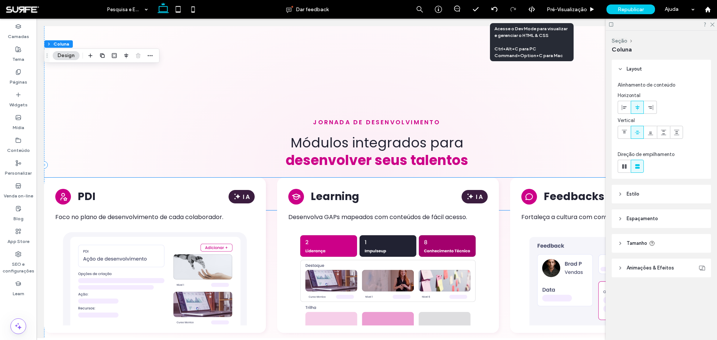
scroll to position [1675, 0]
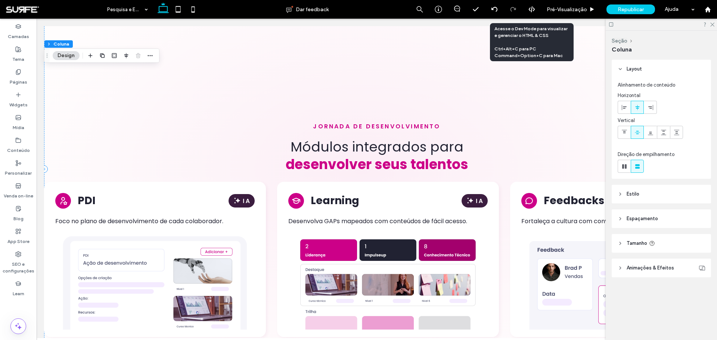
click at [353, 126] on div "jornada de desenvolvimento Módulos integrados par ﻿ a desenvolver seus talentos…" at bounding box center [377, 169] width 666 height 368
click at [356, 122] on span "jornada de desenvolvimento" at bounding box center [376, 126] width 127 height 9
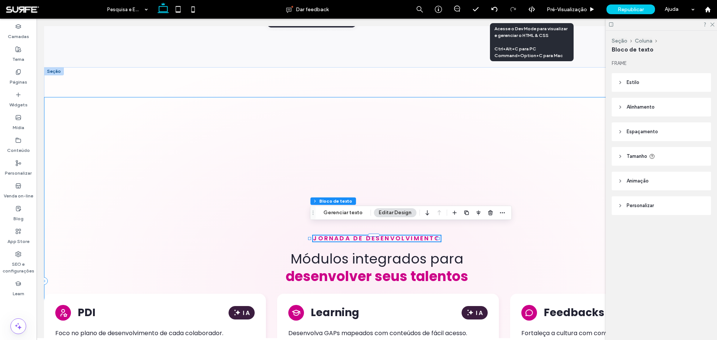
click at [181, 99] on div "jornada de desenvolvimento Módulos integrados par ﻿ a desenvolver seus talentos…" at bounding box center [377, 281] width 666 height 368
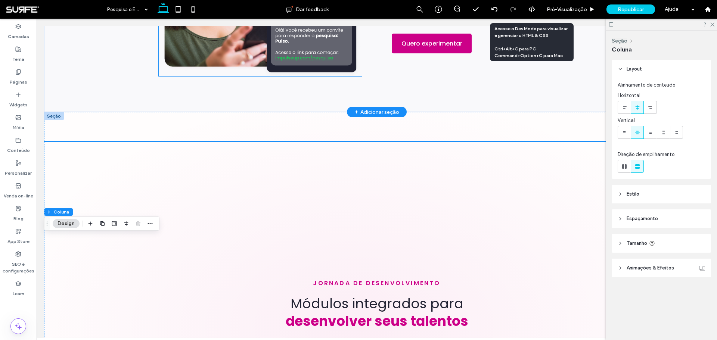
scroll to position [1413, 0]
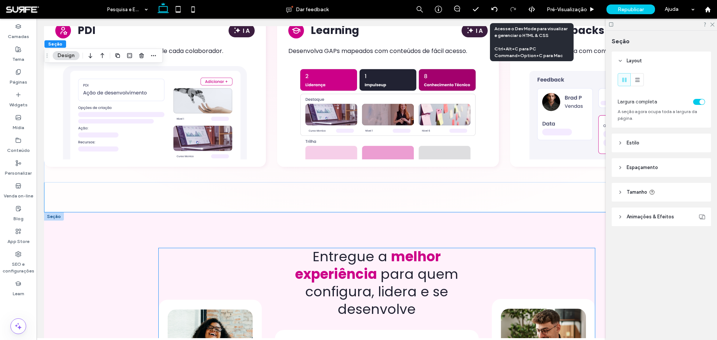
scroll to position [1862, 0]
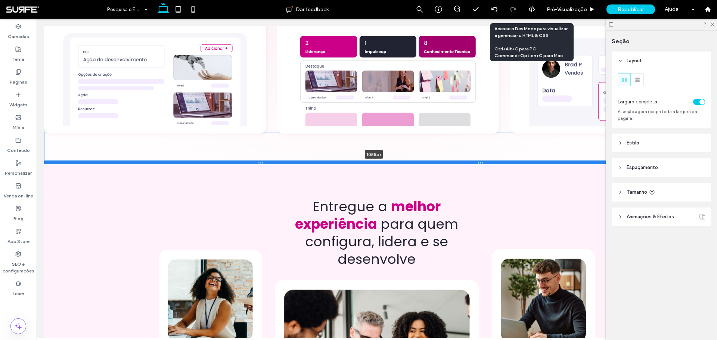
drag, startPoint x: 412, startPoint y: 185, endPoint x: 432, endPoint y: 151, distance: 39.0
click at [432, 161] on div at bounding box center [374, 163] width 660 height 4
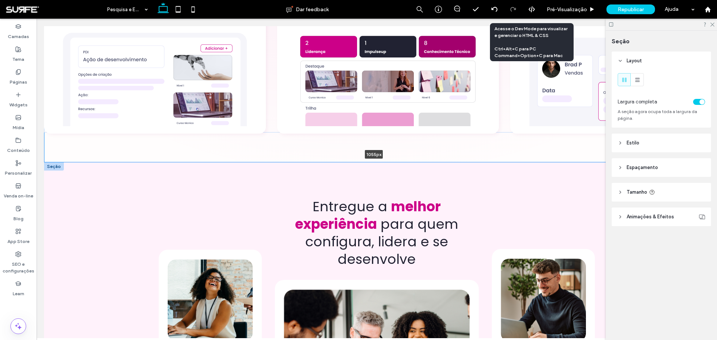
type input "****"
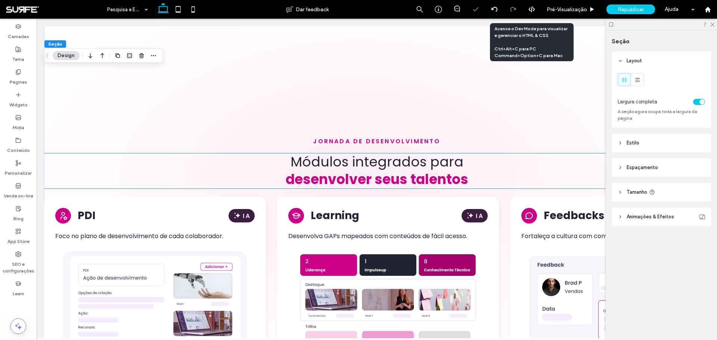
scroll to position [1638, 0]
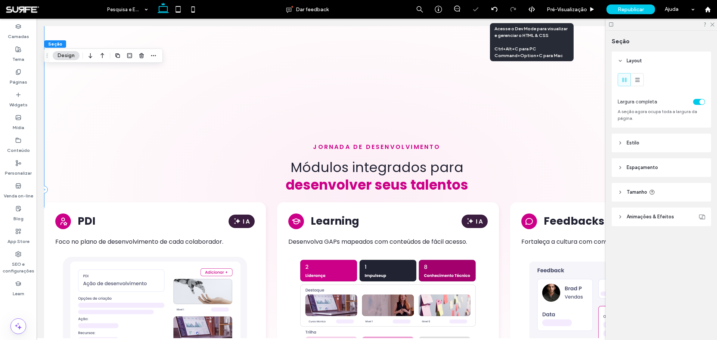
click at [296, 111] on div "jornada de desenvolvimento Módulos integrados par ﻿ a desenvolver seus talentos…" at bounding box center [377, 189] width 666 height 334
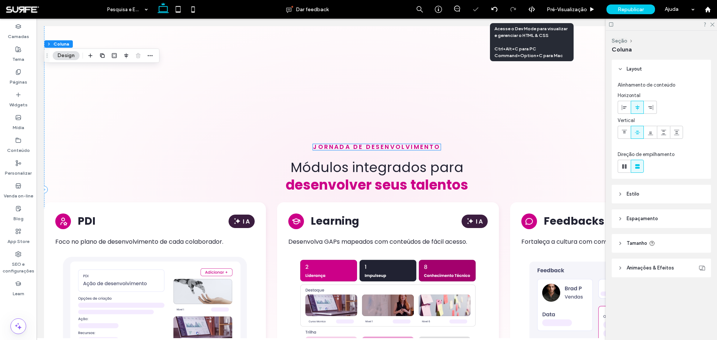
click at [353, 143] on span "jornada de desenvolvimento" at bounding box center [376, 147] width 127 height 9
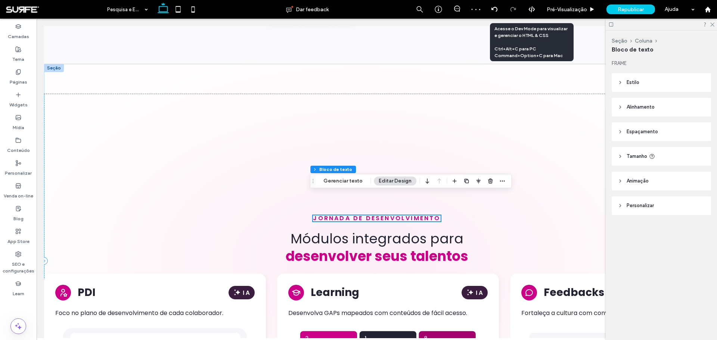
scroll to position [1563, 0]
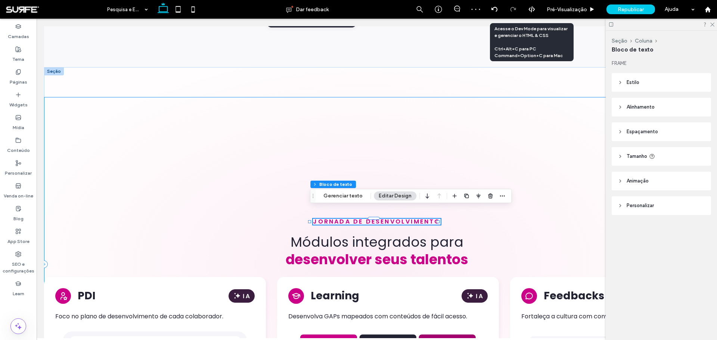
click at [384, 120] on div "jornada de desenvolvimento Módulos integrados par ﻿ a desenvolver seus talentos…" at bounding box center [377, 264] width 666 height 334
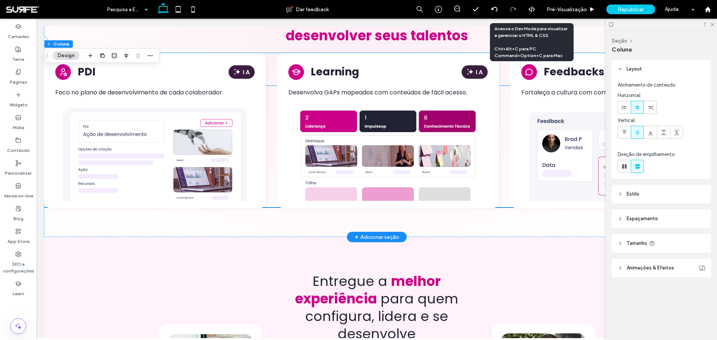
scroll to position [1787, 0]
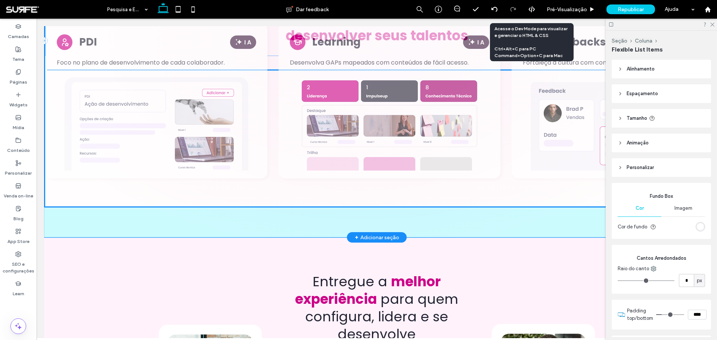
drag, startPoint x: 271, startPoint y: 198, endPoint x: 272, endPoint y: 178, distance: 19.5
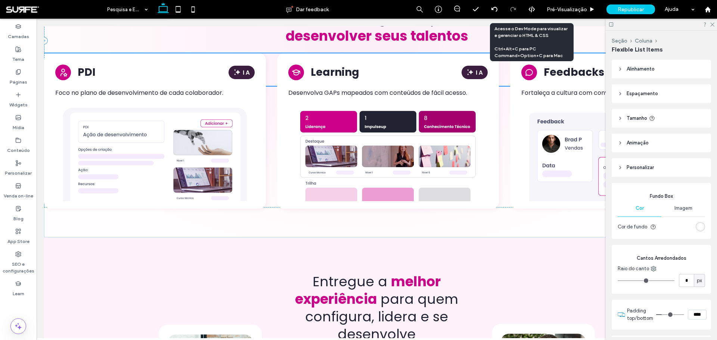
type input "**"
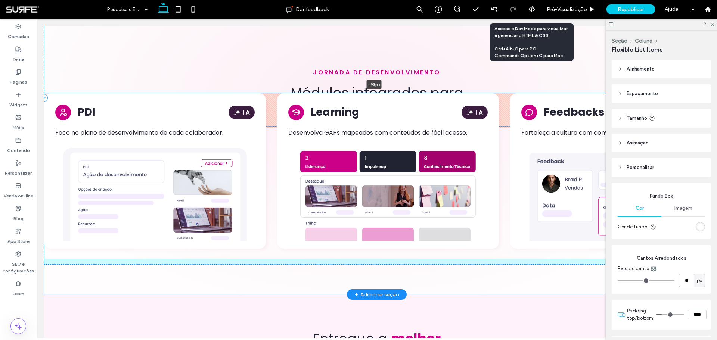
scroll to position [1728, 0]
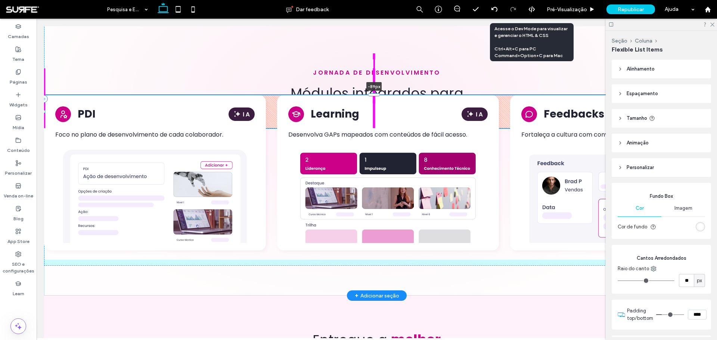
drag, startPoint x: 372, startPoint y: 117, endPoint x: 374, endPoint y: 84, distance: 32.6
click at [374, 93] on div at bounding box center [374, 94] width 12 height 3
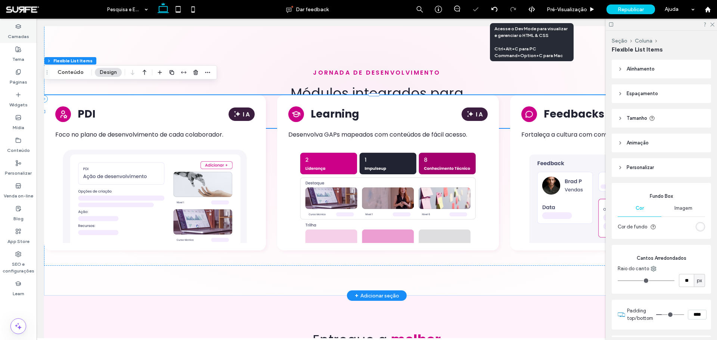
click at [16, 31] on label "Camadas" at bounding box center [18, 35] width 21 height 10
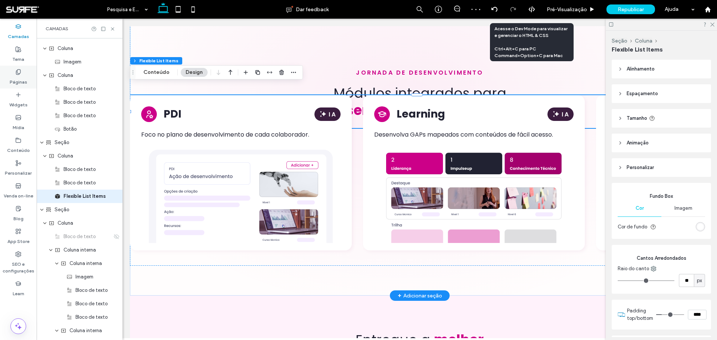
scroll to position [1591, 0]
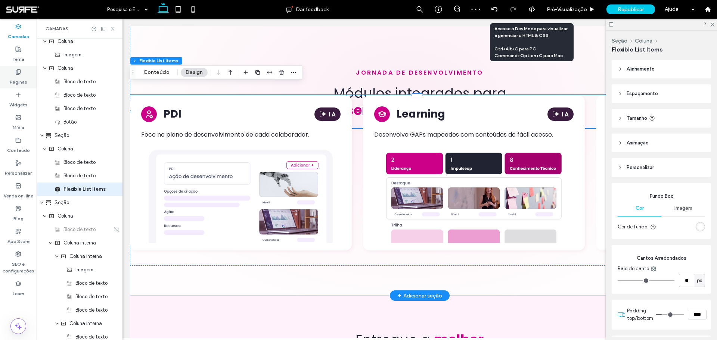
click at [21, 69] on icon at bounding box center [18, 72] width 6 height 6
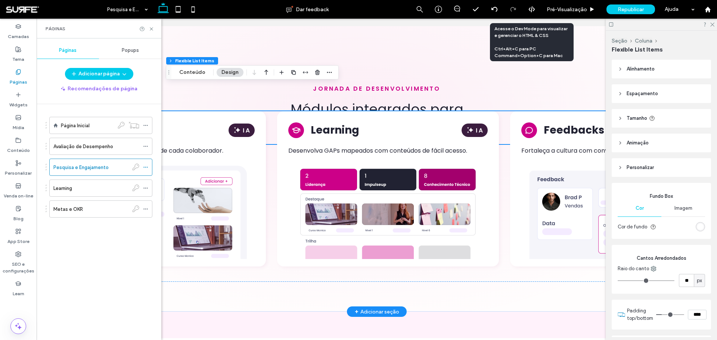
scroll to position [1728, 0]
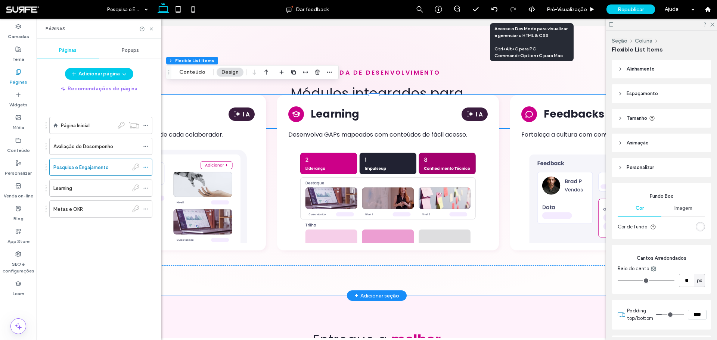
click at [124, 145] on div "Avaliação de Desempenho" at bounding box center [96, 147] width 86 height 8
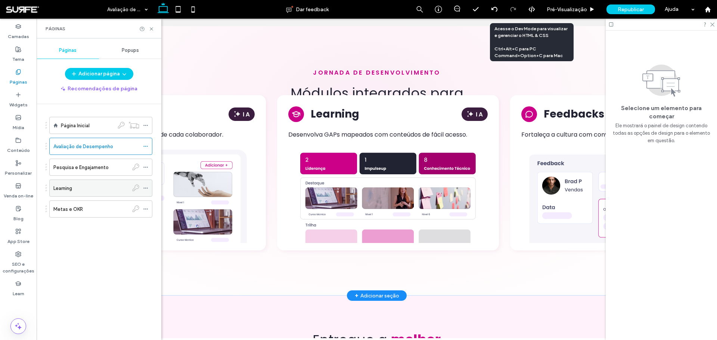
click at [109, 186] on div "Learning" at bounding box center [90, 189] width 75 height 8
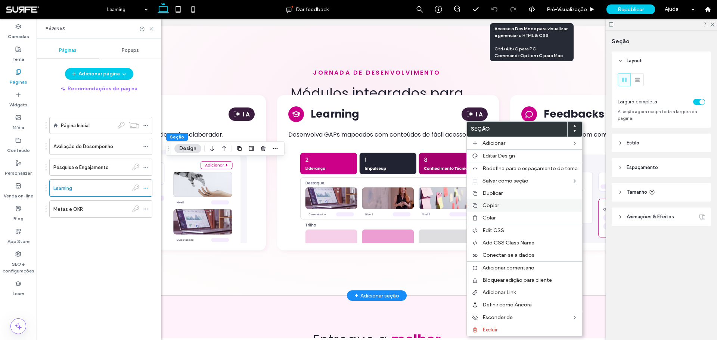
click at [492, 207] on span "Copiar" at bounding box center [491, 205] width 16 height 6
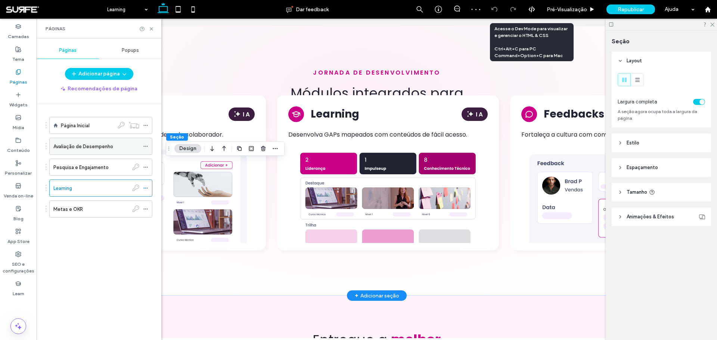
click at [100, 148] on label "Avaliação de Desempenho" at bounding box center [83, 146] width 60 height 13
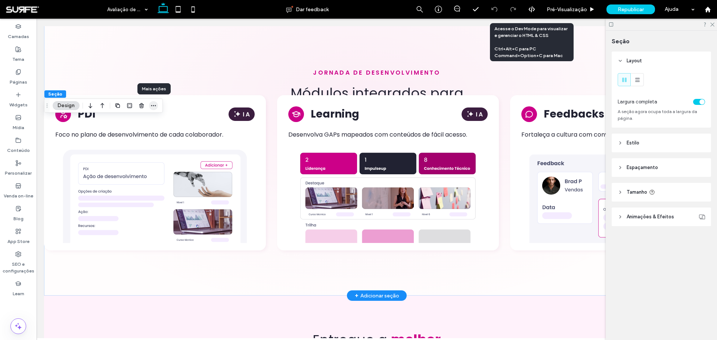
click at [152, 104] on icon "button" at bounding box center [154, 106] width 6 height 6
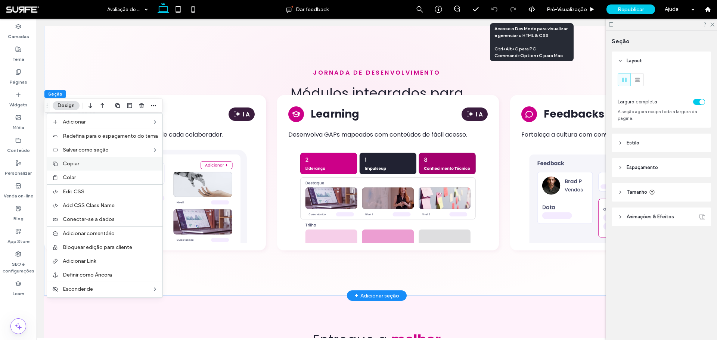
click at [84, 160] on div "Copiar" at bounding box center [104, 164] width 115 height 14
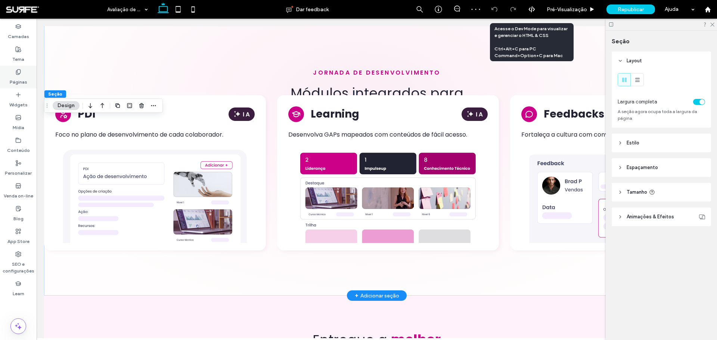
click at [21, 78] on label "Páginas" at bounding box center [19, 80] width 18 height 10
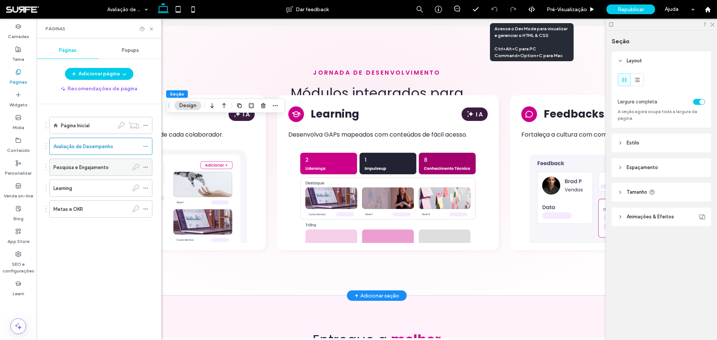
click at [105, 168] on label "Pesquisa e Engajamento" at bounding box center [80, 167] width 55 height 13
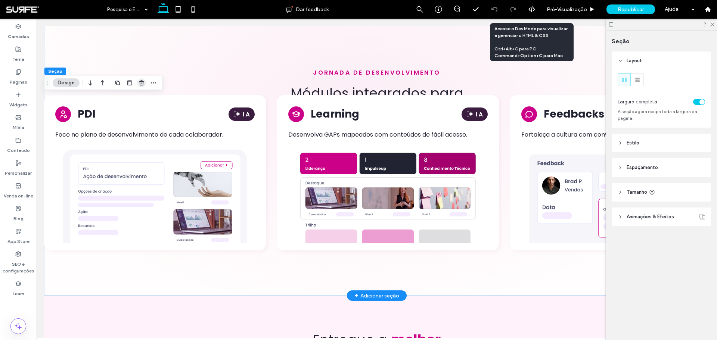
click at [141, 84] on icon "button" at bounding box center [142, 83] width 6 height 6
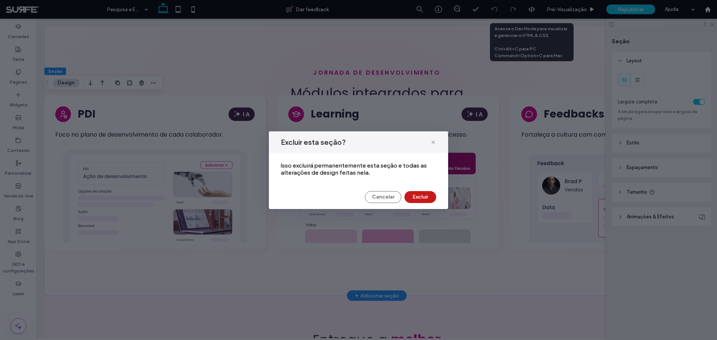
click at [412, 197] on button "Excluir" at bounding box center [421, 197] width 32 height 12
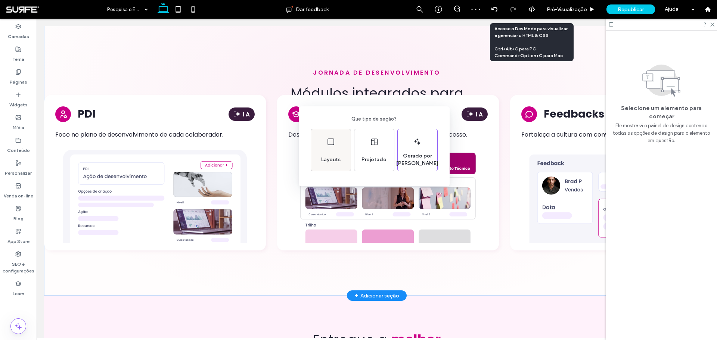
click at [329, 147] on div "Layouts" at bounding box center [331, 150] width 40 height 42
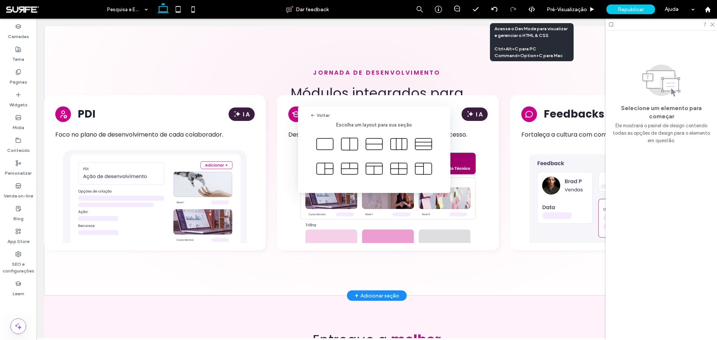
click at [329, 147] on icon at bounding box center [325, 144] width 19 height 19
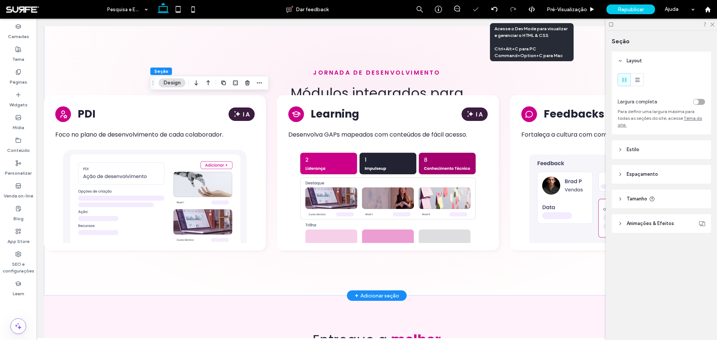
click at [698, 99] on div "toggle" at bounding box center [699, 102] width 12 height 6
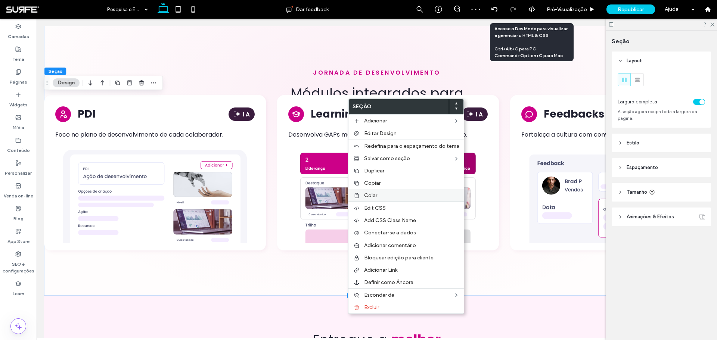
click at [379, 196] on label "Colar" at bounding box center [411, 195] width 95 height 6
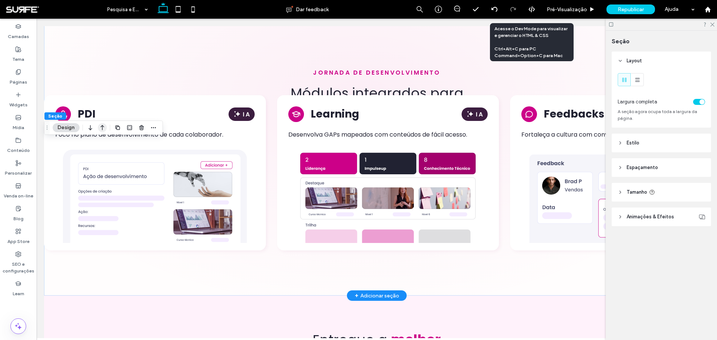
click at [102, 127] on use "button" at bounding box center [102, 127] width 4 height 5
click at [86, 59] on icon "button" at bounding box center [90, 55] width 9 height 13
click at [99, 129] on icon "button" at bounding box center [102, 127] width 9 height 13
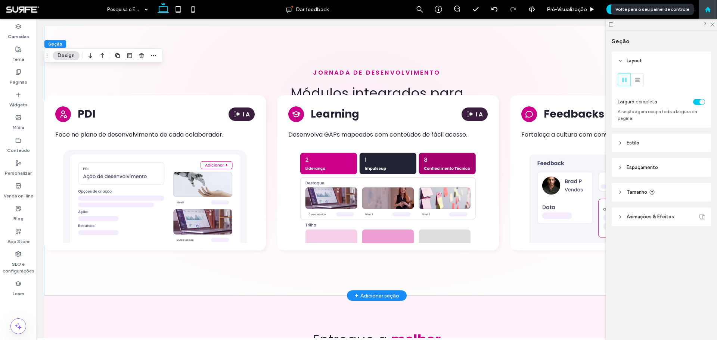
click at [708, 10] on use at bounding box center [708, 9] width 6 height 6
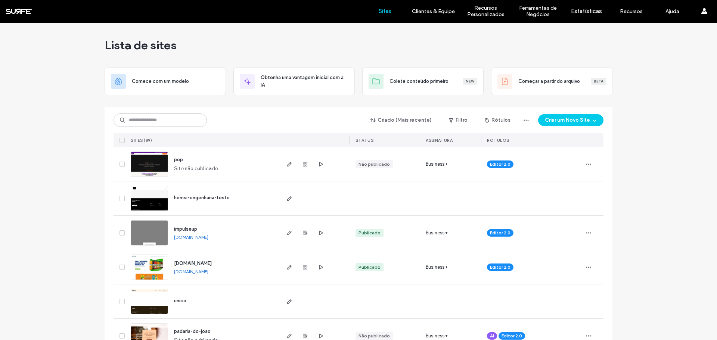
scroll to position [37, 0]
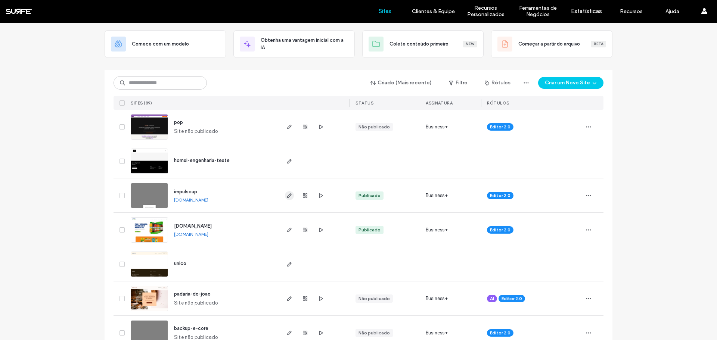
click at [288, 198] on icon "button" at bounding box center [290, 196] width 6 height 6
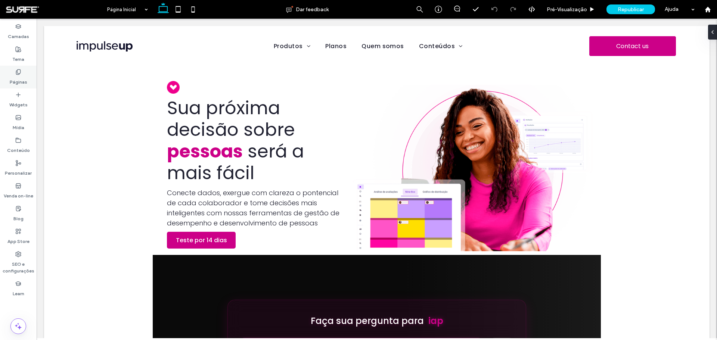
click at [24, 70] on div "Páginas" at bounding box center [18, 77] width 37 height 23
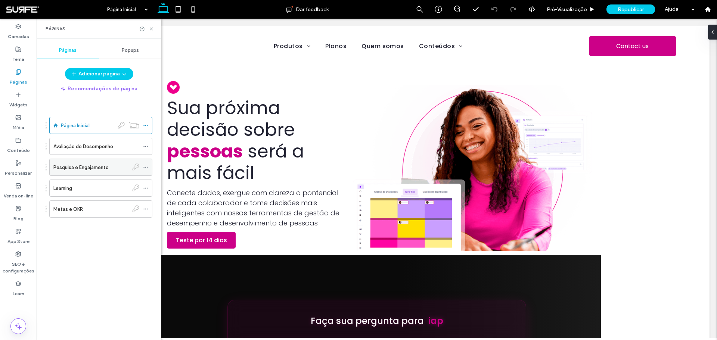
click at [92, 166] on label "Pesquisa e Engajamento" at bounding box center [80, 167] width 55 height 13
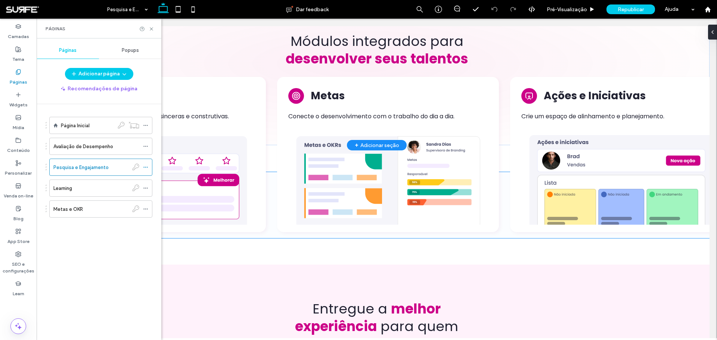
scroll to position [1524, 0]
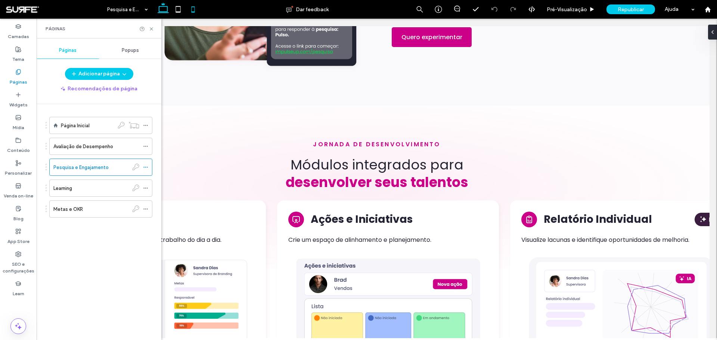
click at [195, 9] on use at bounding box center [193, 9] width 3 height 6
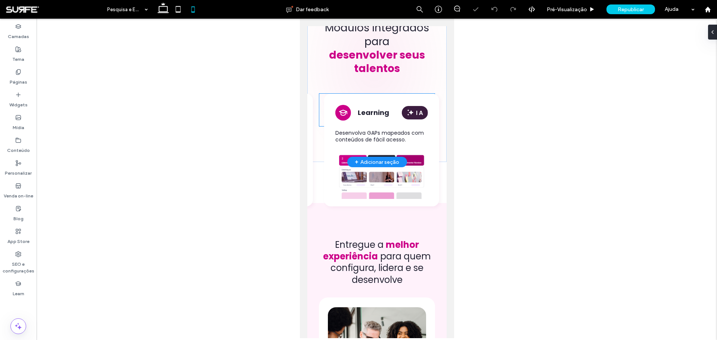
scroll to position [2026, 0]
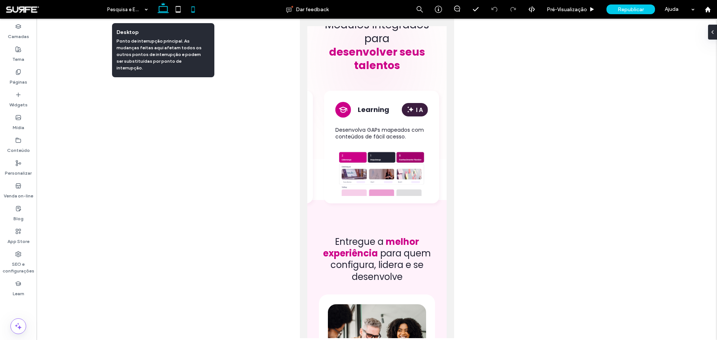
click at [161, 13] on icon at bounding box center [163, 9] width 15 height 15
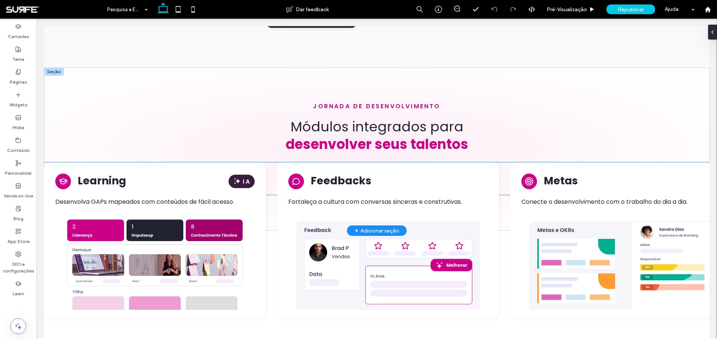
scroll to position [1561, 0]
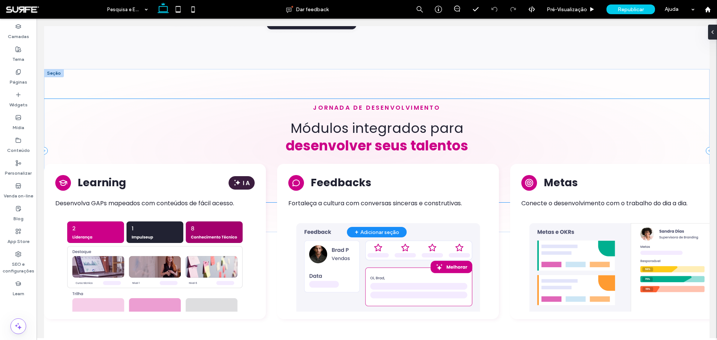
click at [347, 149] on div "jornada de desenvolvimento Módulos integrados par ﻿ a desenvolver seus talentos…" at bounding box center [377, 150] width 666 height 103
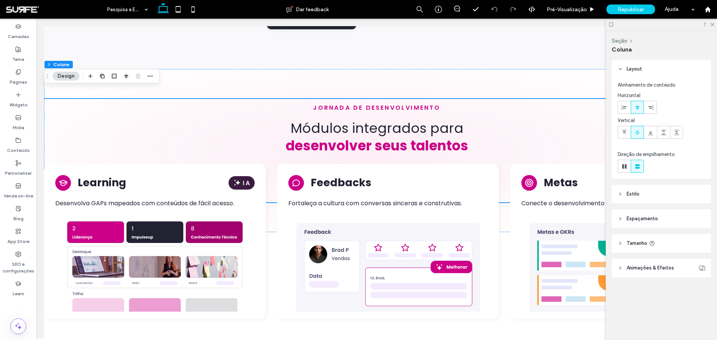
click at [643, 220] on span "Espaçamento" at bounding box center [642, 218] width 31 height 7
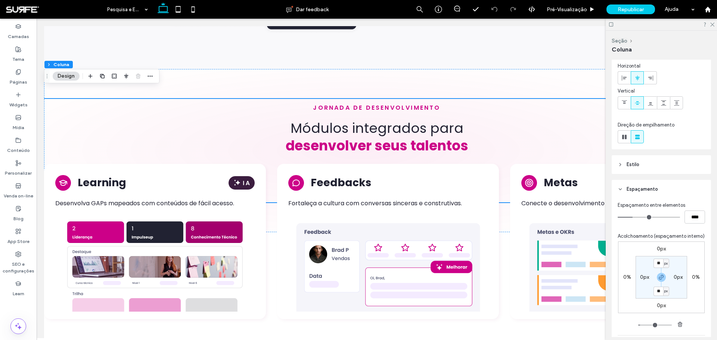
scroll to position [75, 0]
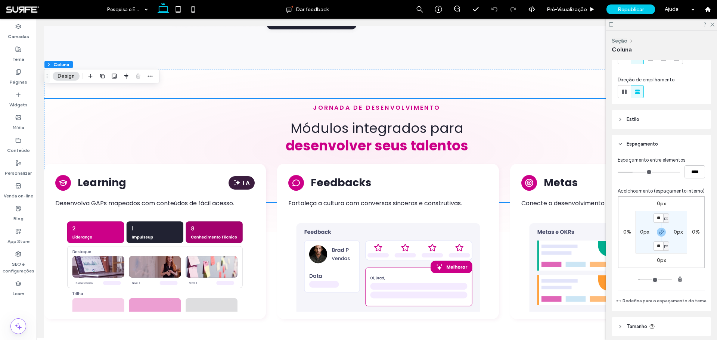
click at [658, 264] on label "0px" at bounding box center [661, 260] width 9 height 6
type input "*"
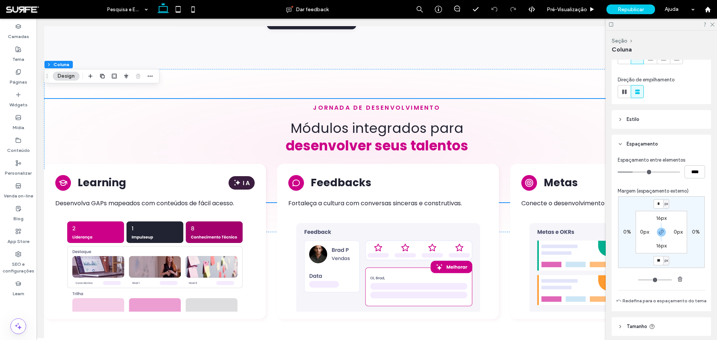
type input "**"
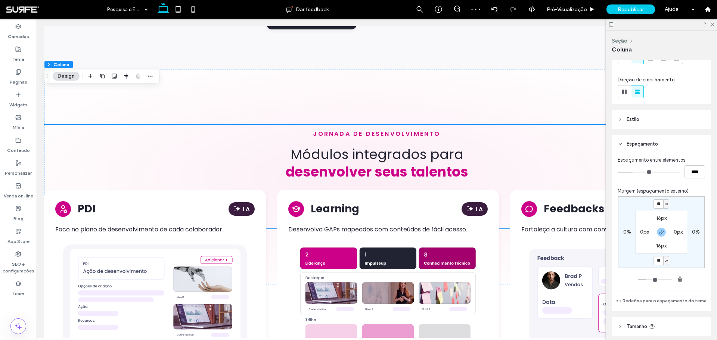
click at [659, 260] on input "**" at bounding box center [659, 260] width 10 height 9
type input "*"
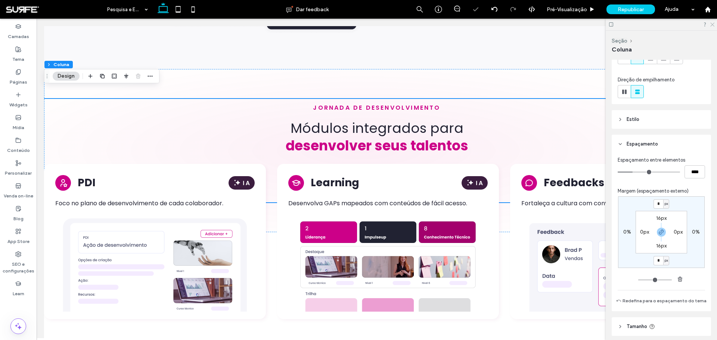
click at [713, 26] on icon at bounding box center [712, 24] width 5 height 5
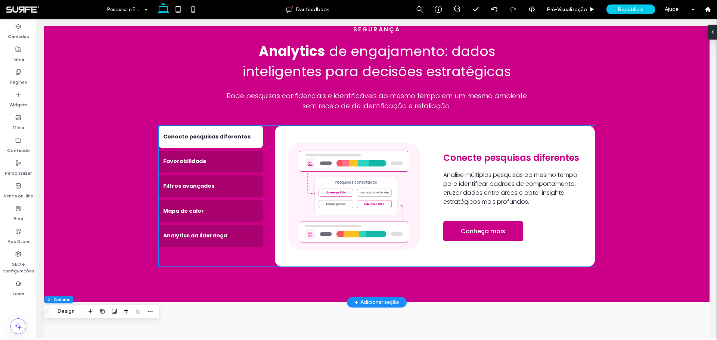
scroll to position [1113, 0]
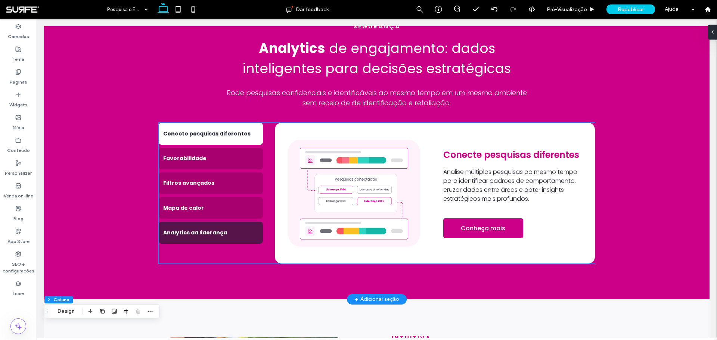
click at [220, 222] on div "Analytics da liderança" at bounding box center [211, 233] width 104 height 22
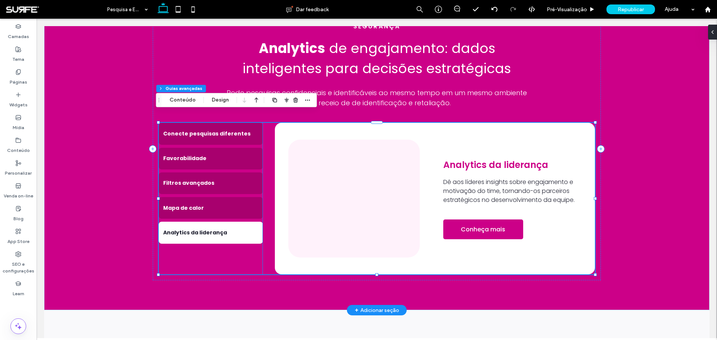
click at [332, 182] on img at bounding box center [354, 199] width 132 height 118
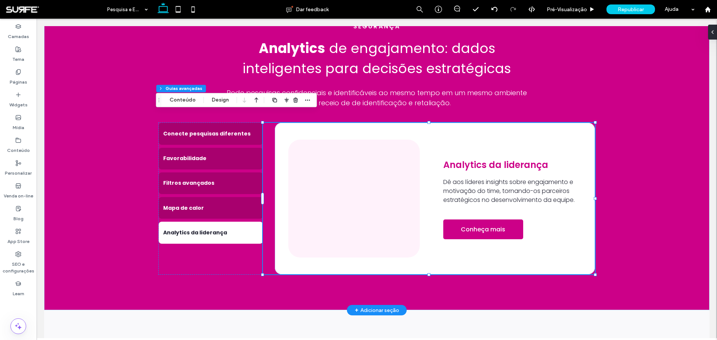
click at [332, 182] on img at bounding box center [354, 199] width 132 height 118
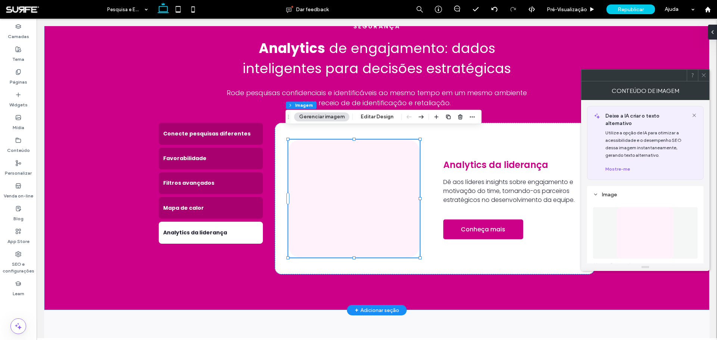
type input "**"
click at [635, 213] on img at bounding box center [645, 233] width 57 height 52
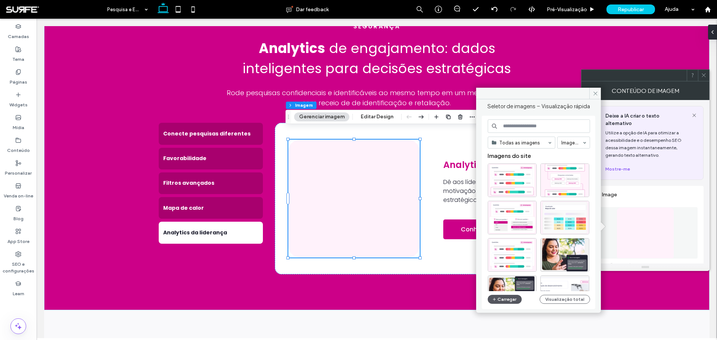
click at [499, 301] on button "Carregar" at bounding box center [505, 299] width 34 height 9
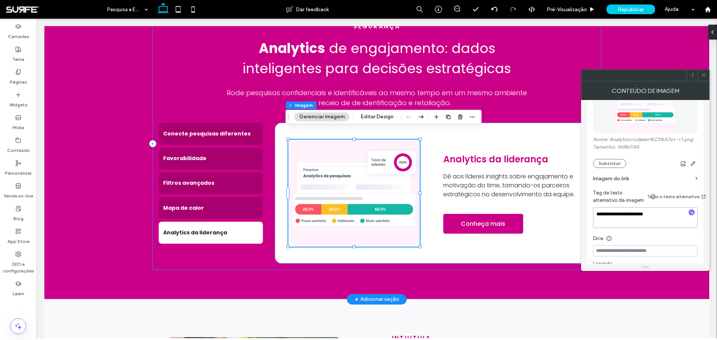
scroll to position [149, 0]
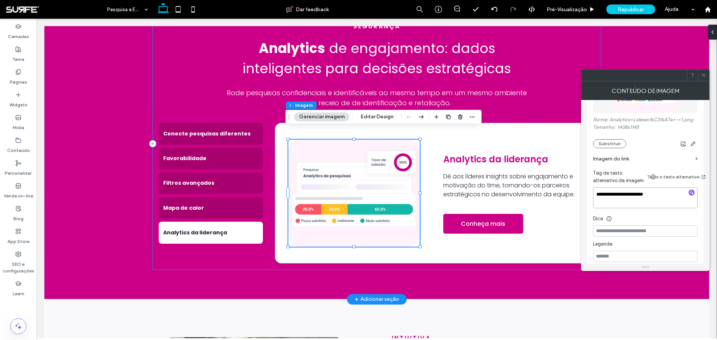
drag, startPoint x: 671, startPoint y: 276, endPoint x: 576, endPoint y: 258, distance: 96.1
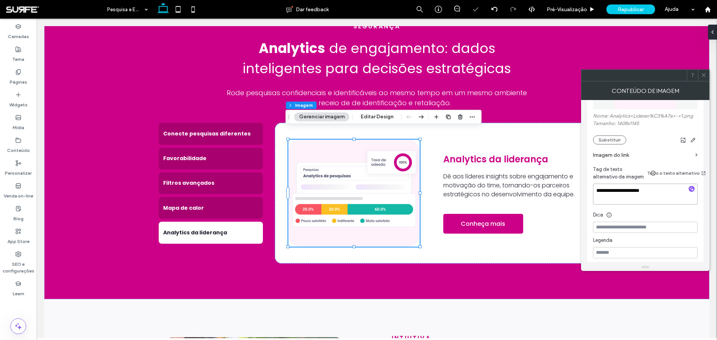
type textarea "**********"
click at [705, 77] on icon at bounding box center [704, 75] width 6 height 6
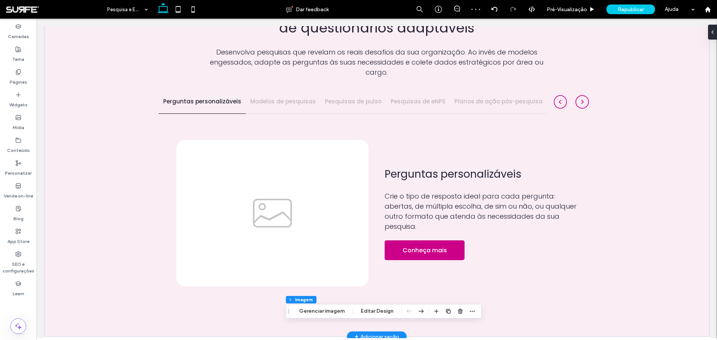
scroll to position [515, 0]
